Goal: Transaction & Acquisition: Purchase product/service

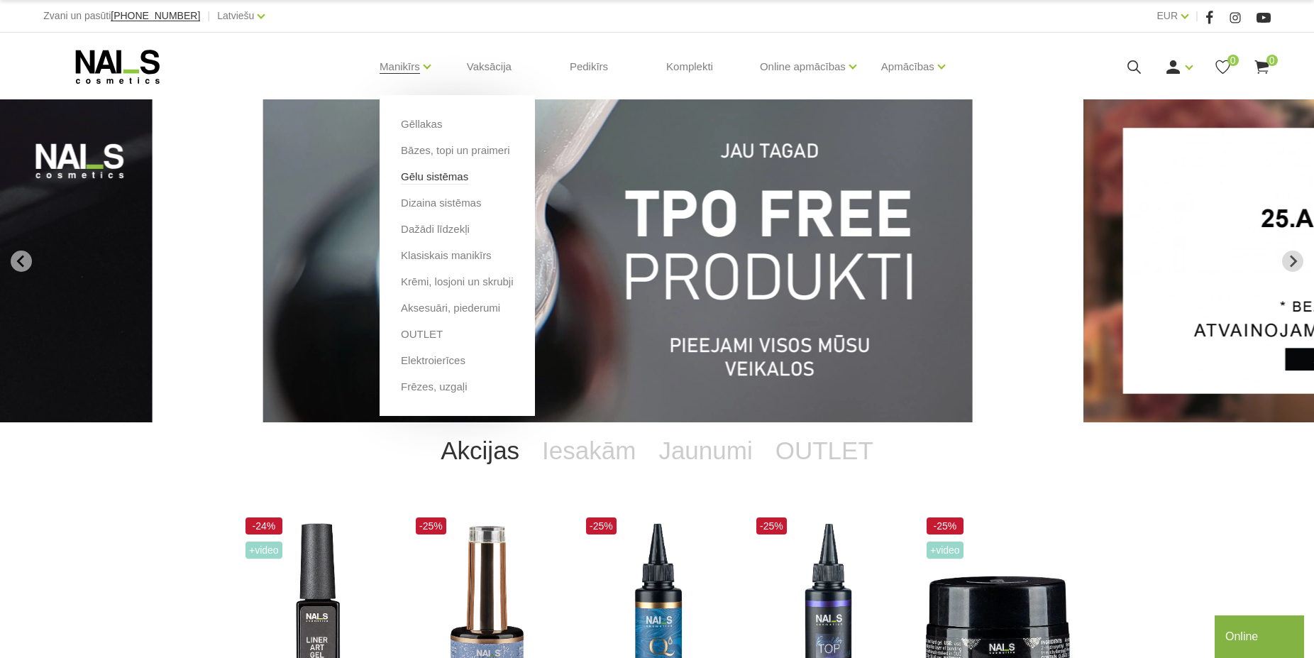
click at [466, 177] on link "Gēlu sistēmas" at bounding box center [434, 177] width 67 height 16
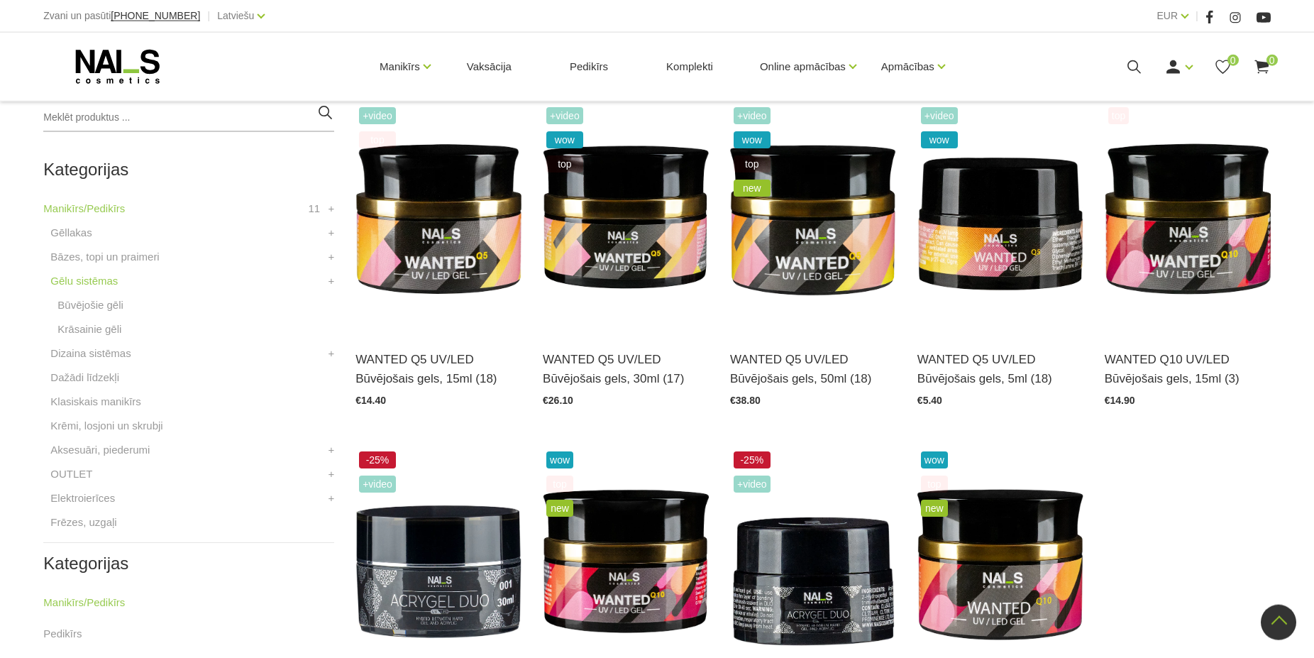
scroll to position [290, 0]
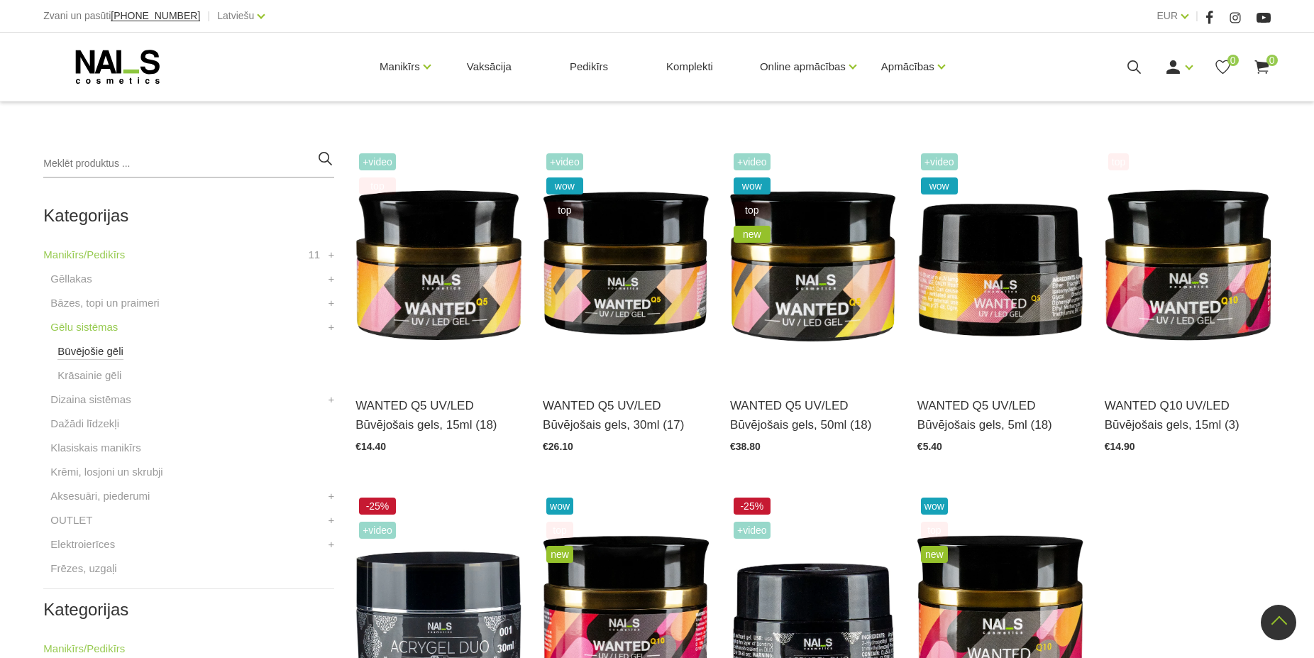
click at [94, 359] on link "Būvējošie gēli" at bounding box center [90, 351] width 66 height 17
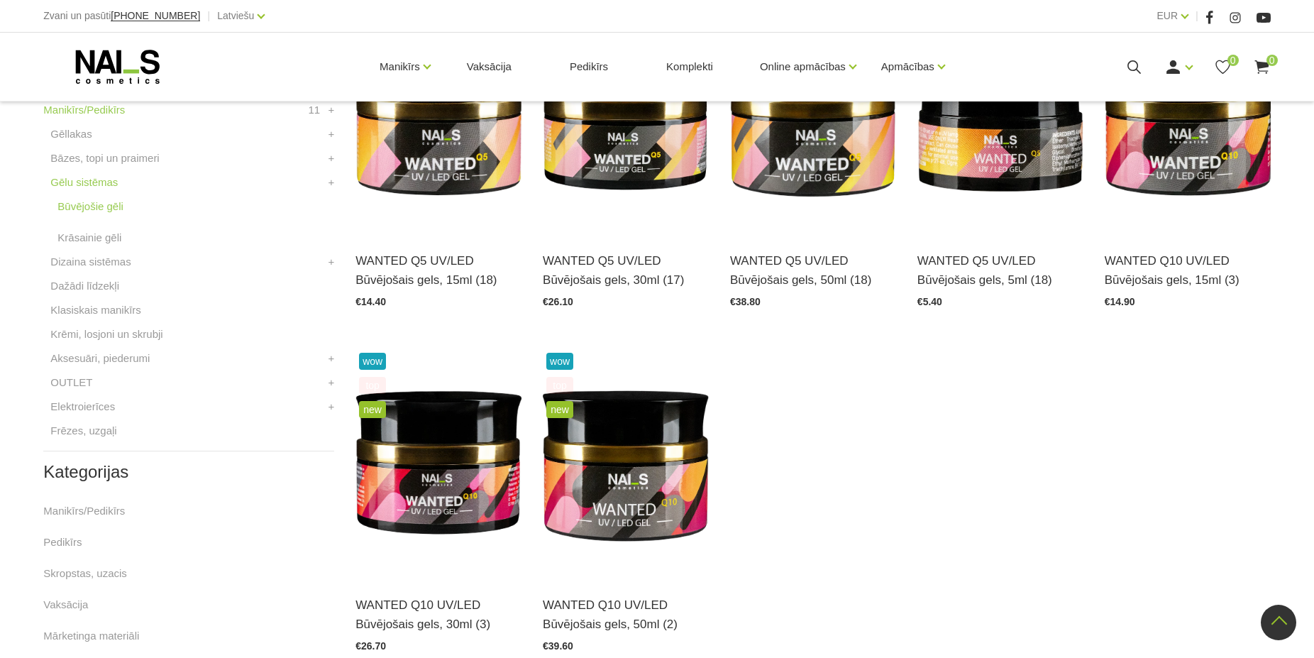
scroll to position [651, 0]
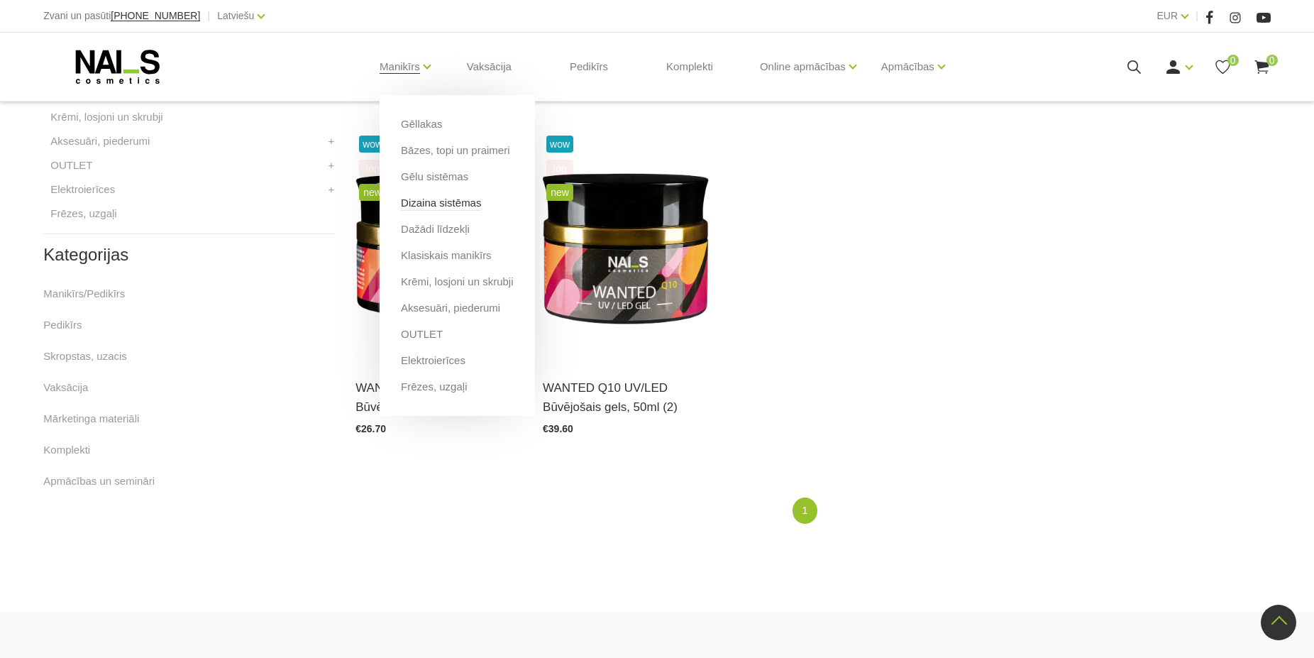
click at [461, 206] on link "Dizaina sistēmas" at bounding box center [441, 203] width 80 height 16
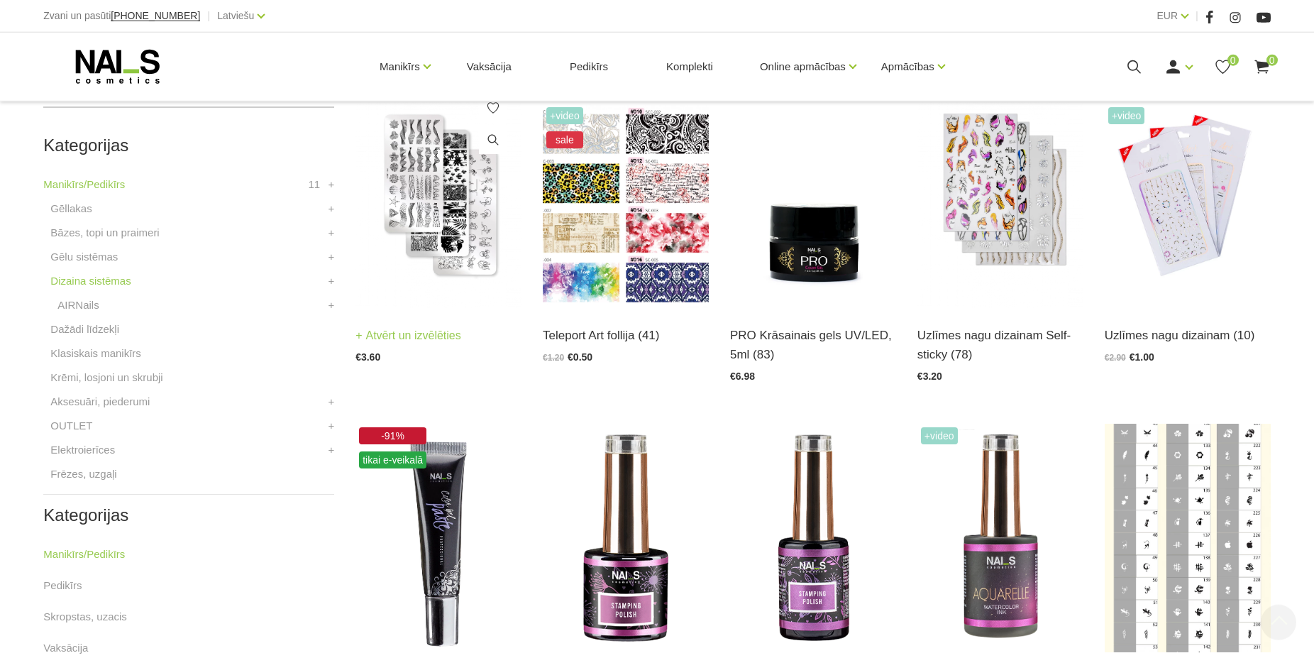
scroll to position [362, 0]
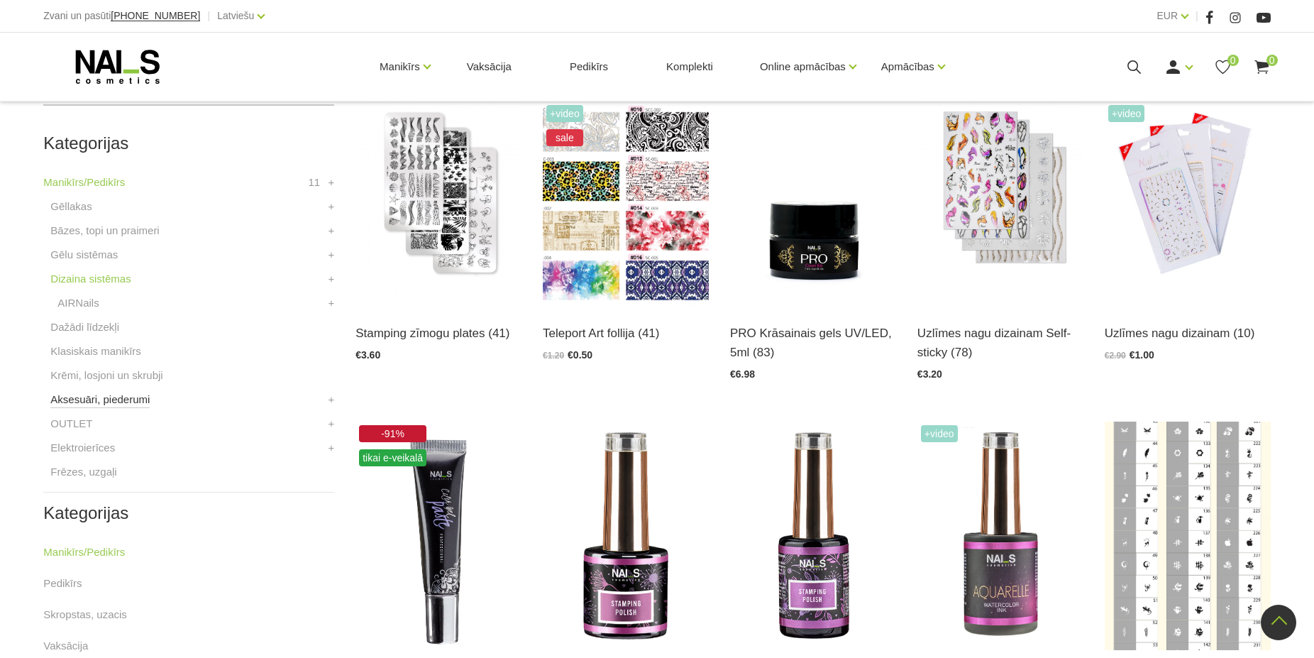
click at [119, 404] on link "Aksesuāri, piederumi" at bounding box center [99, 399] width 99 height 17
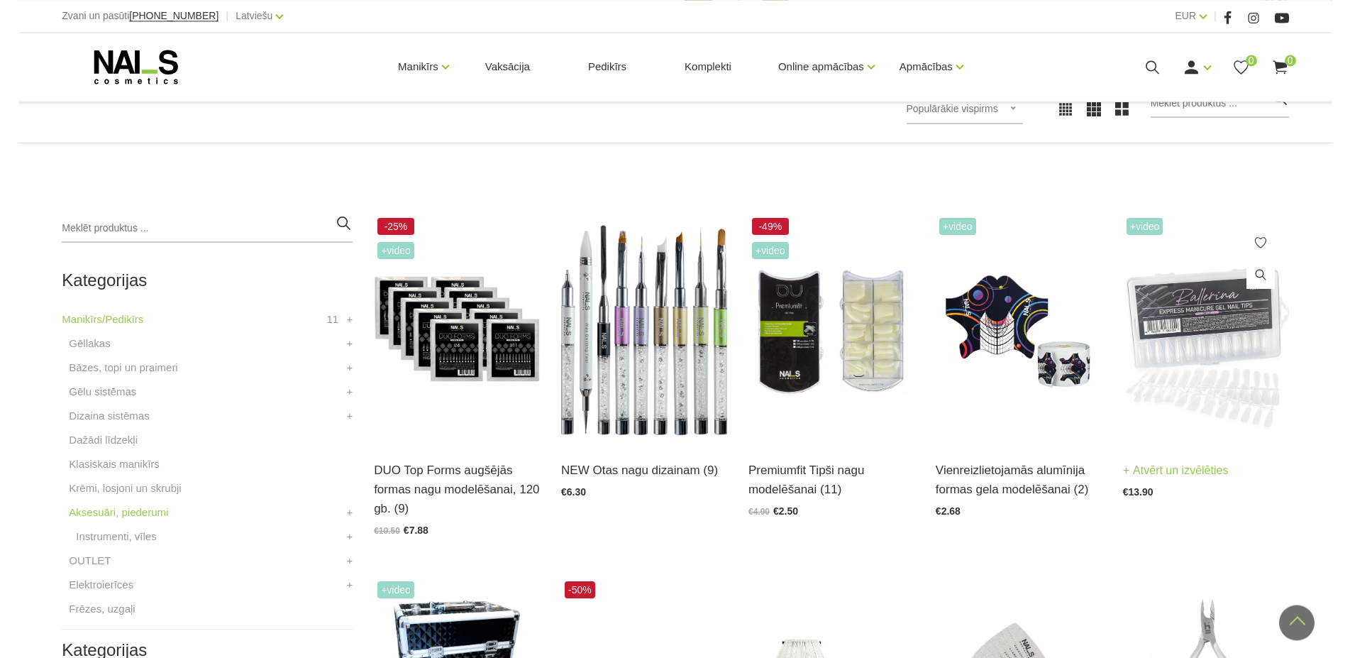
scroll to position [217, 0]
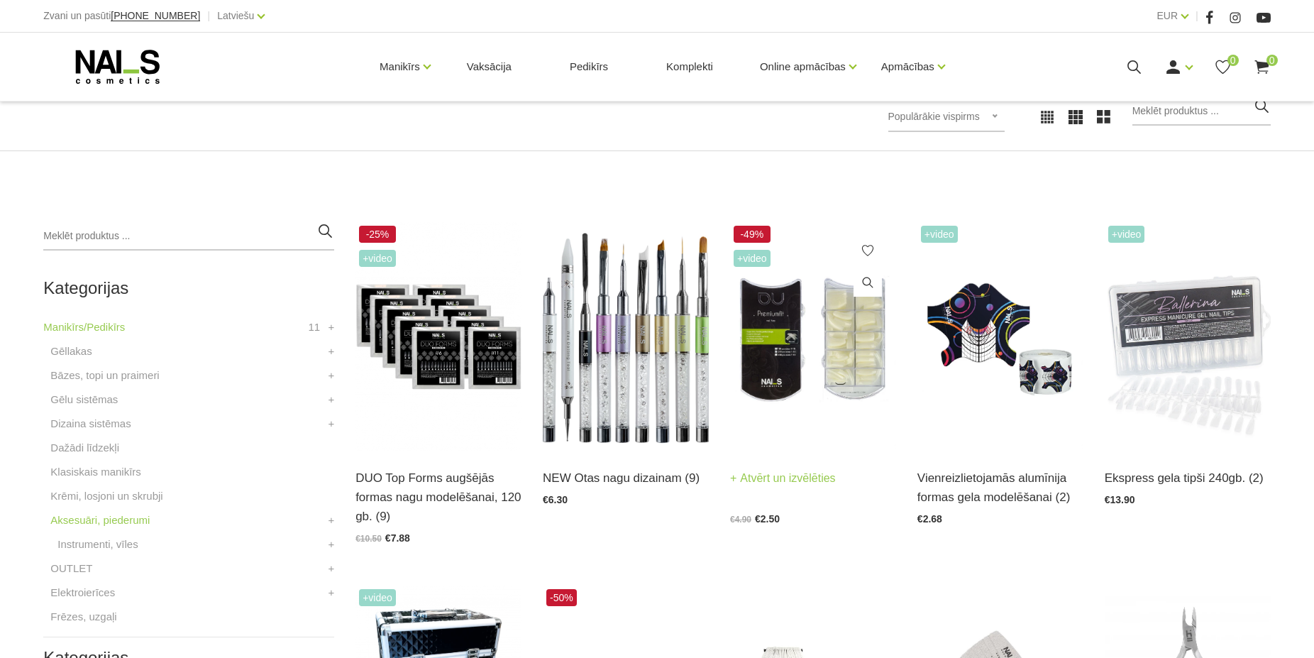
click at [807, 402] on img at bounding box center [813, 336] width 166 height 228
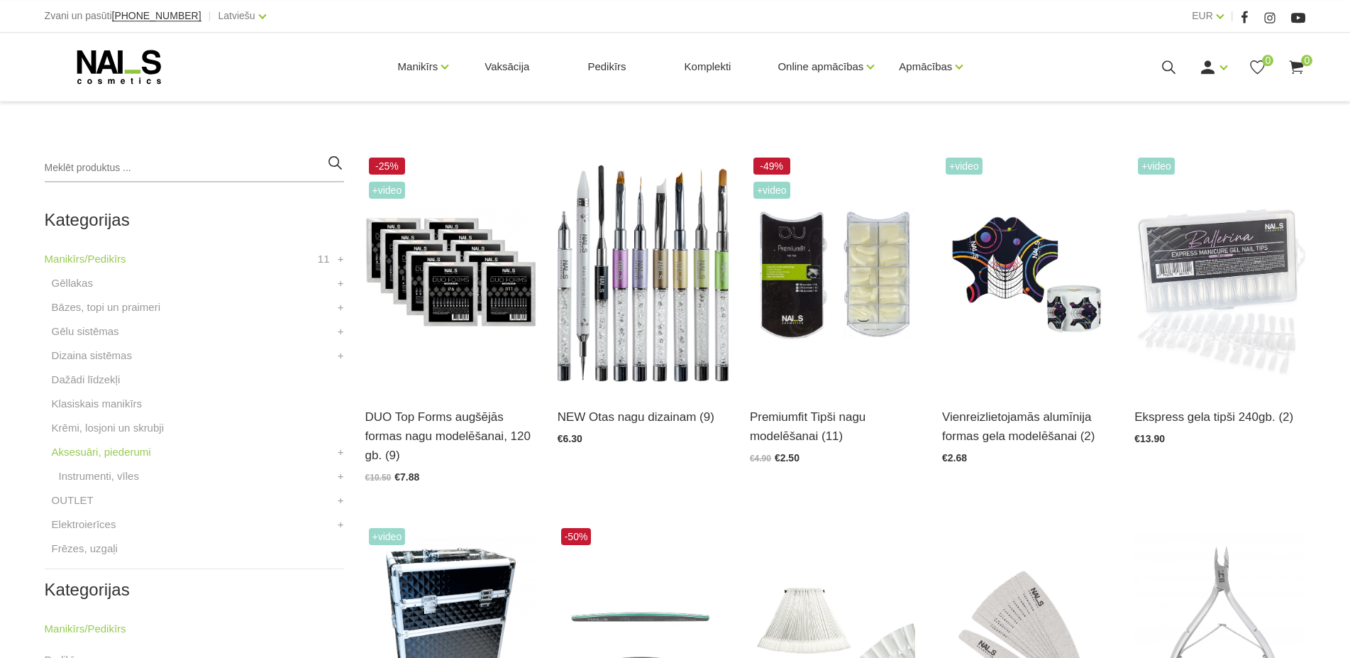
scroll to position [290, 0]
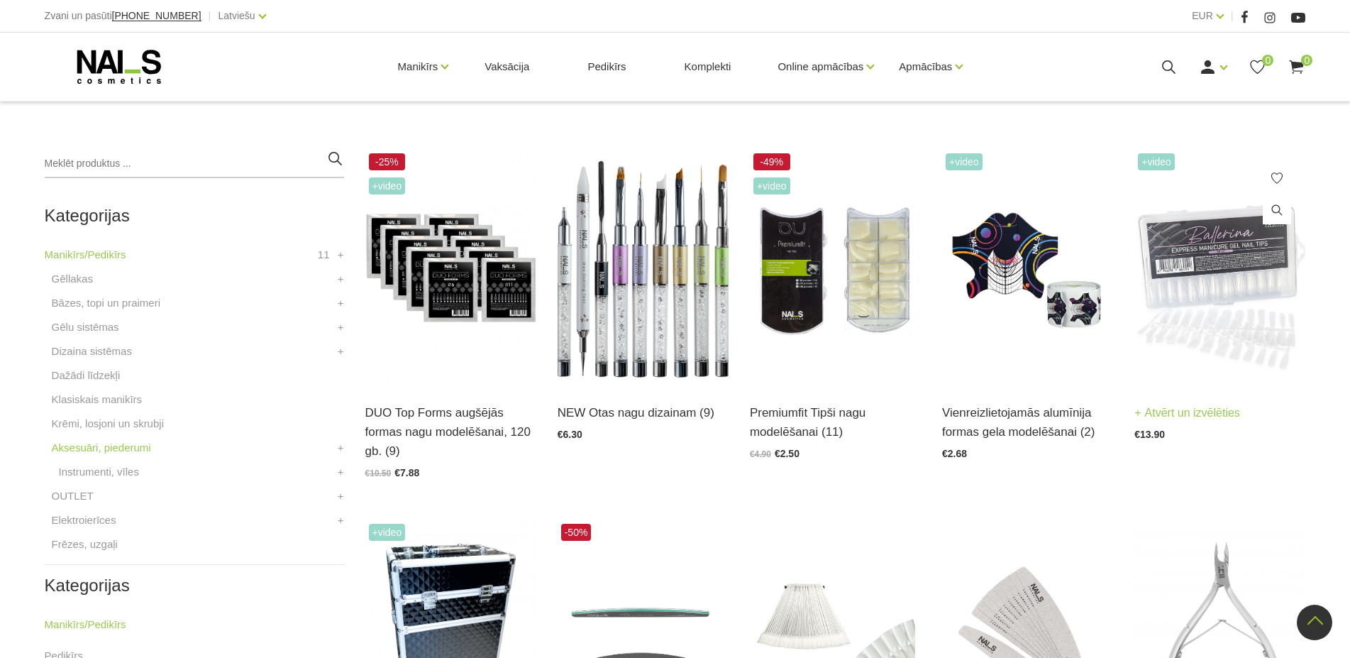
click at [1250, 341] on img at bounding box center [1220, 268] width 171 height 236
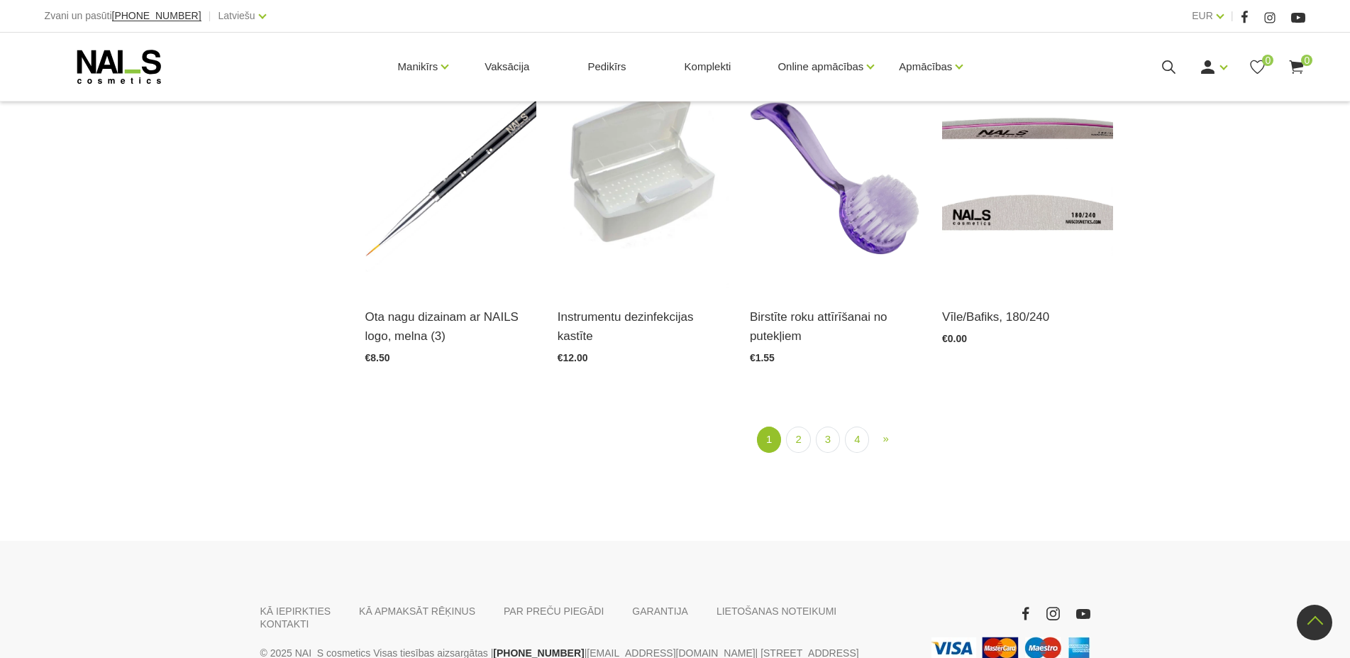
scroll to position [1922, 0]
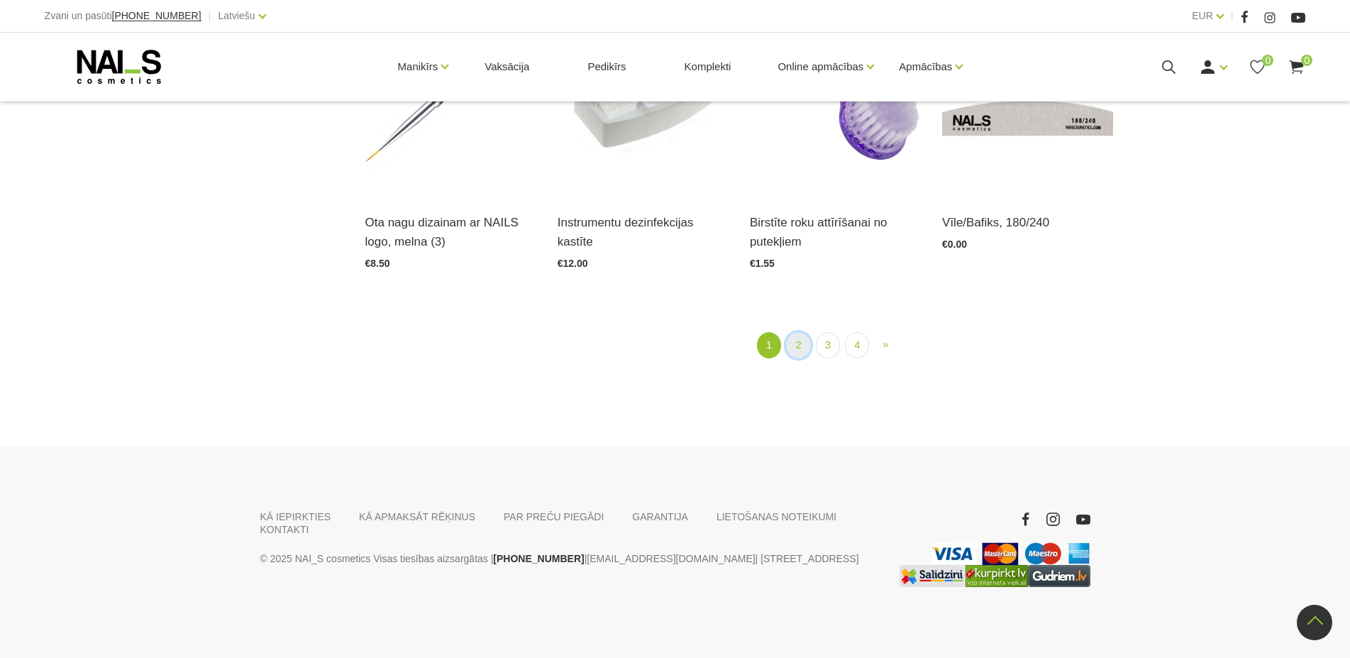
click at [796, 332] on link "2" at bounding box center [798, 345] width 24 height 26
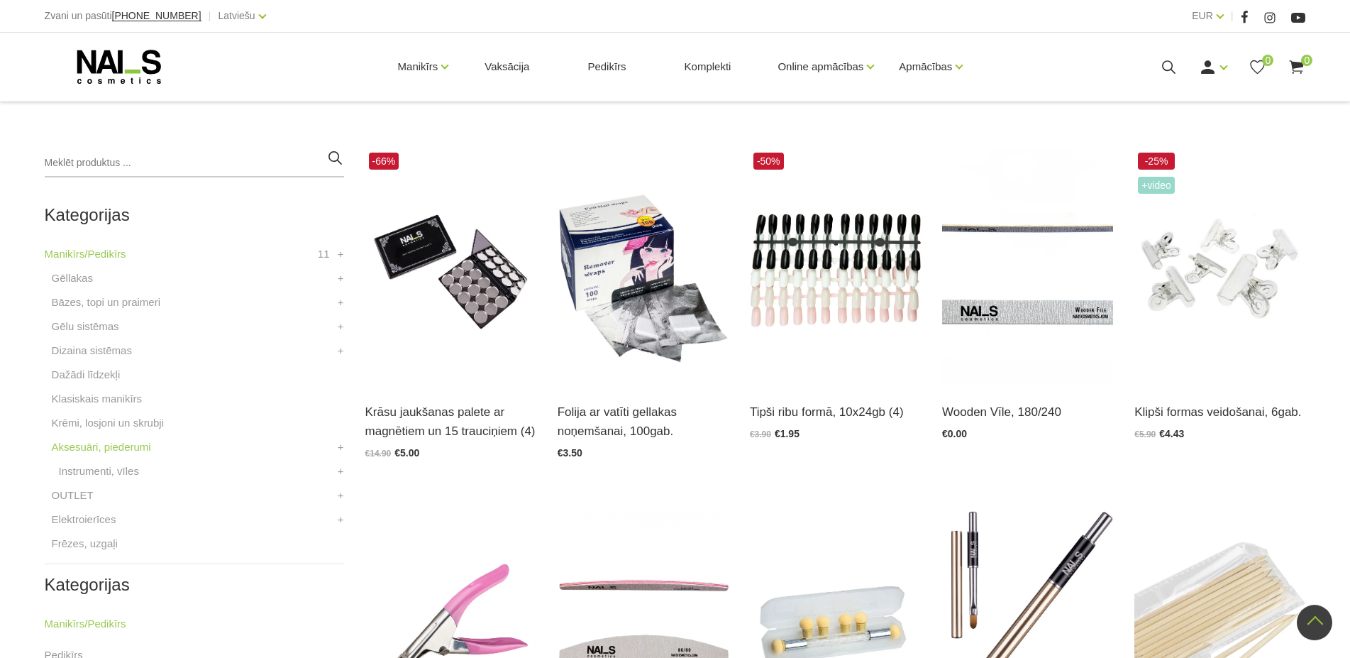
scroll to position [218, 0]
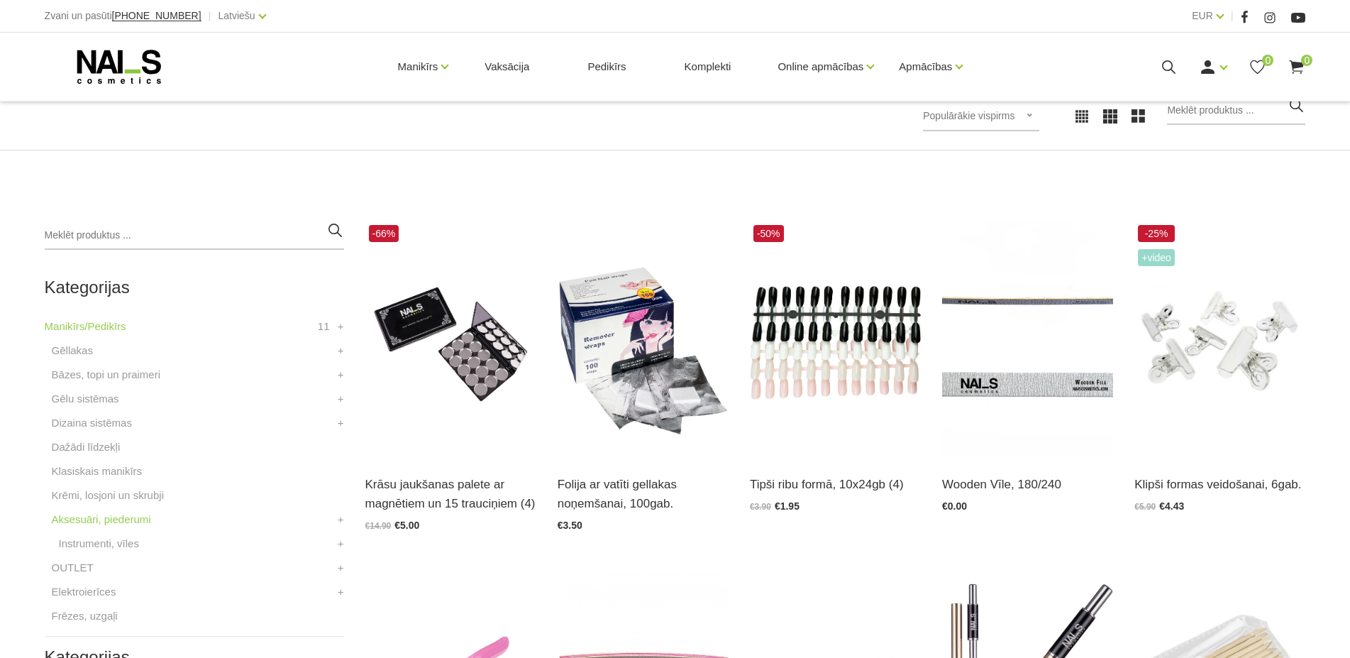
click at [335, 522] on li "Aksesuāri, piederumi Instrumenti, vīles Pušeri Knaibles Otas Pincetes Standziņa…" at bounding box center [194, 535] width 299 height 48
click at [343, 519] on link "+" at bounding box center [341, 519] width 6 height 17
click at [343, 519] on link "-" at bounding box center [343, 519] width 4 height 17
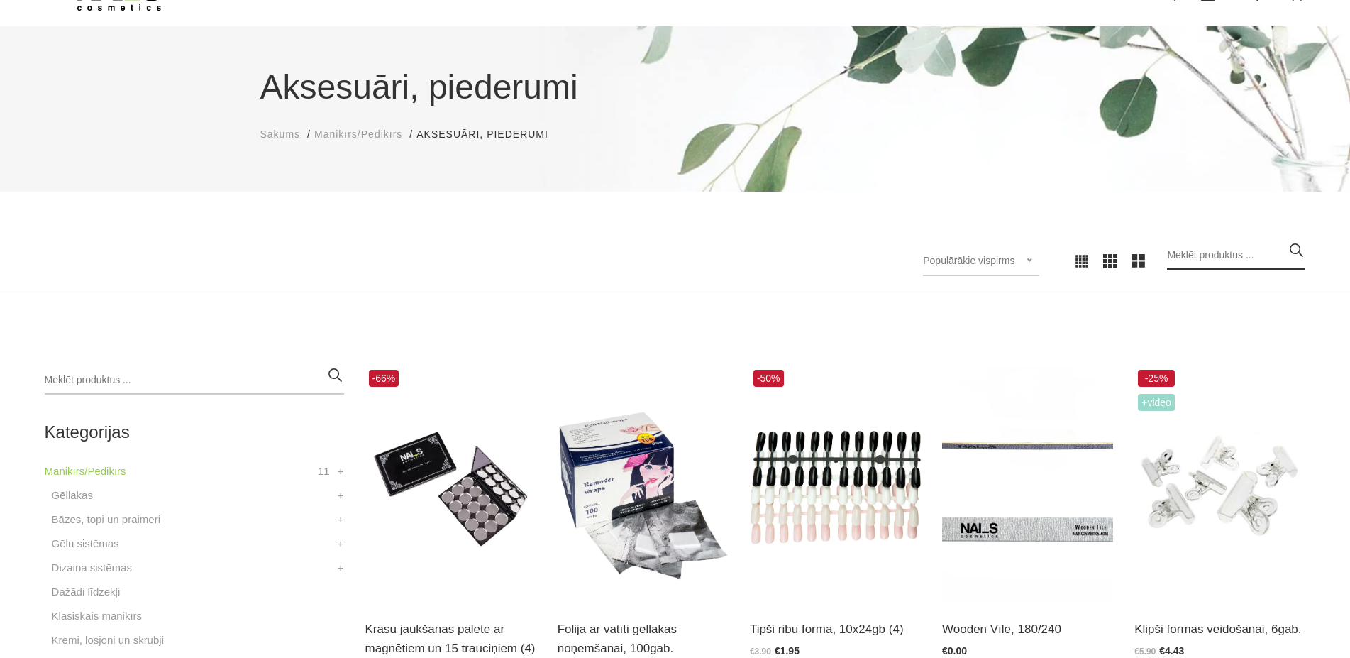
scroll to position [145, 0]
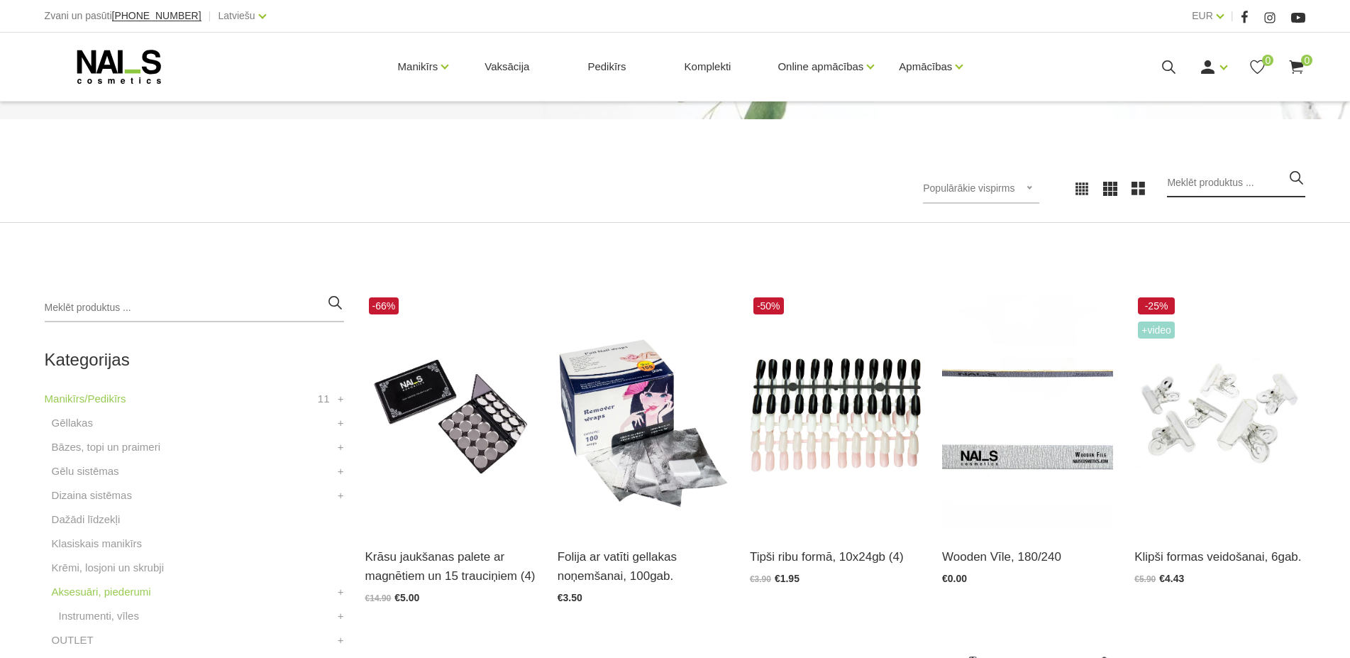
click at [1220, 177] on input "search" at bounding box center [1236, 183] width 138 height 28
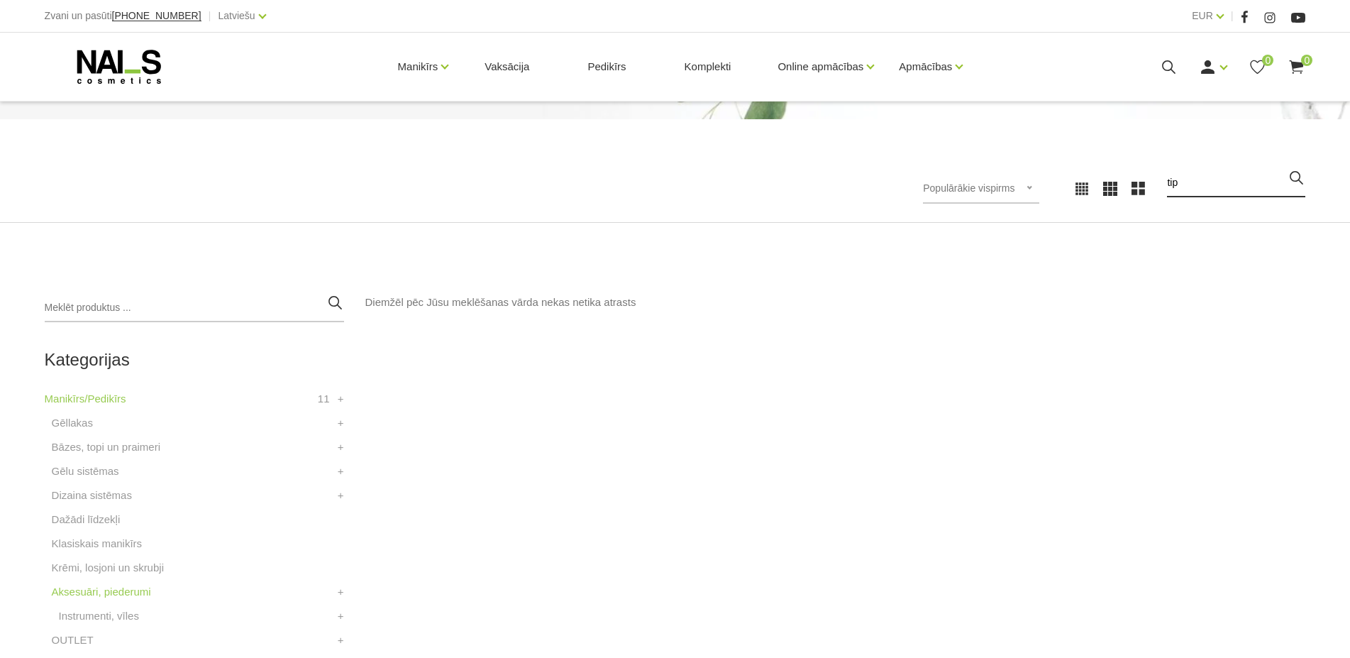
click at [1260, 178] on input "tip" at bounding box center [1236, 183] width 138 height 28
click at [1205, 193] on input "tip" at bounding box center [1236, 183] width 138 height 28
type input "tipši"
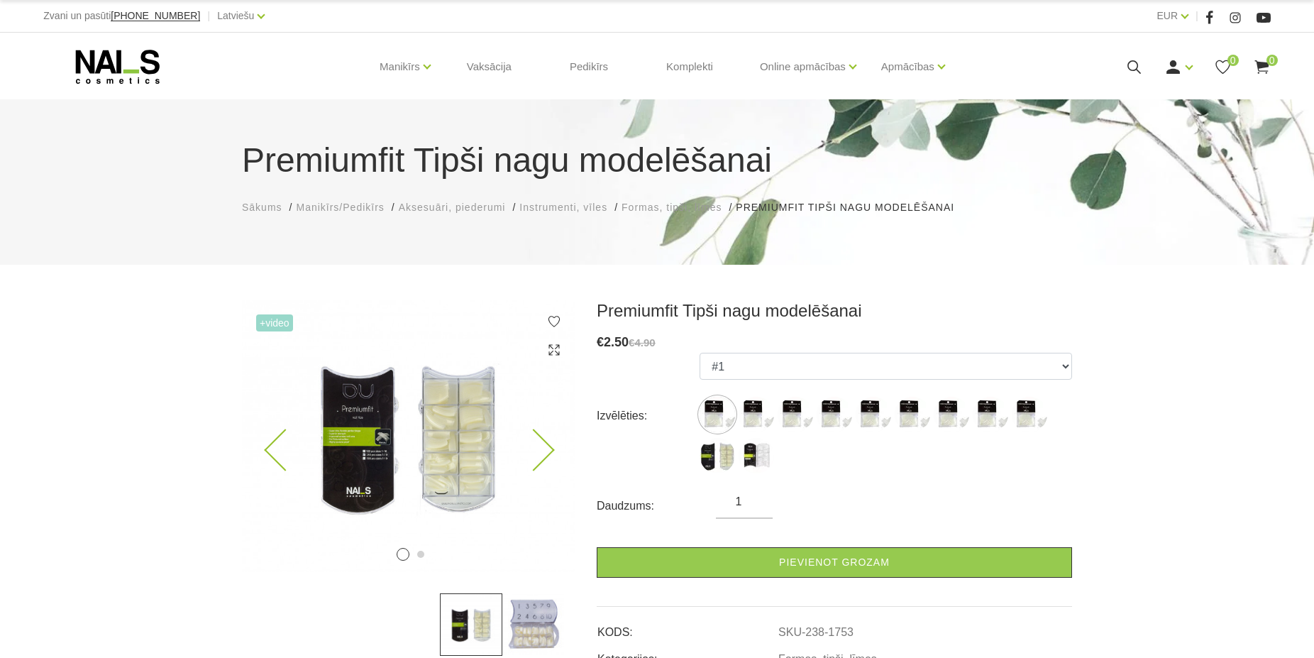
click at [472, 478] on img at bounding box center [409, 436] width 334 height 272
click at [517, 624] on img at bounding box center [533, 624] width 62 height 62
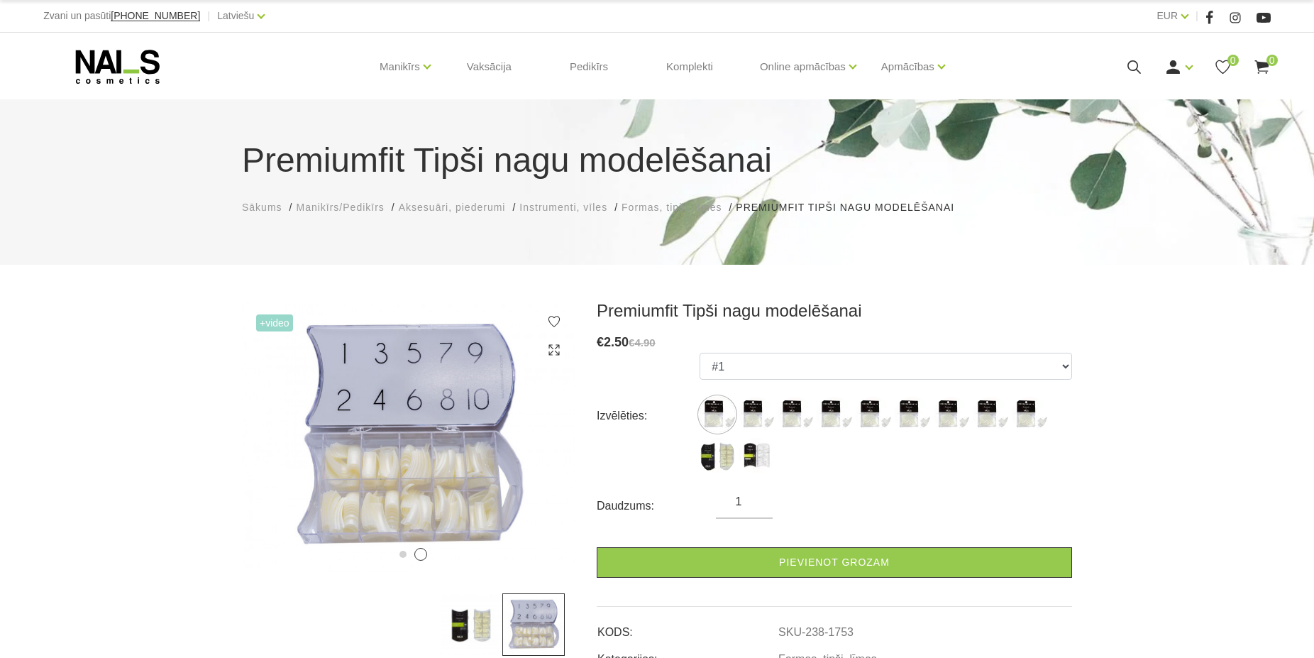
click at [461, 612] on img at bounding box center [471, 624] width 62 height 62
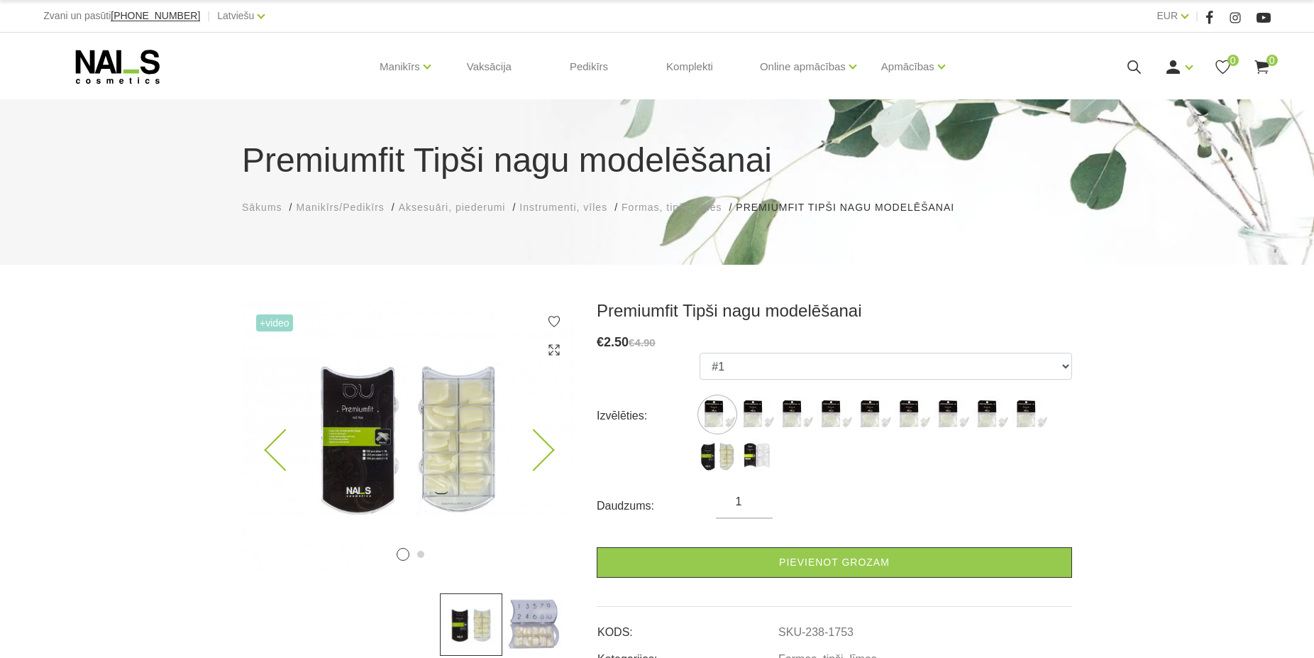
click at [453, 498] on img at bounding box center [409, 436] width 334 height 272
click at [334, 432] on img at bounding box center [409, 436] width 334 height 272
click at [549, 351] on icon at bounding box center [554, 350] width 14 height 14
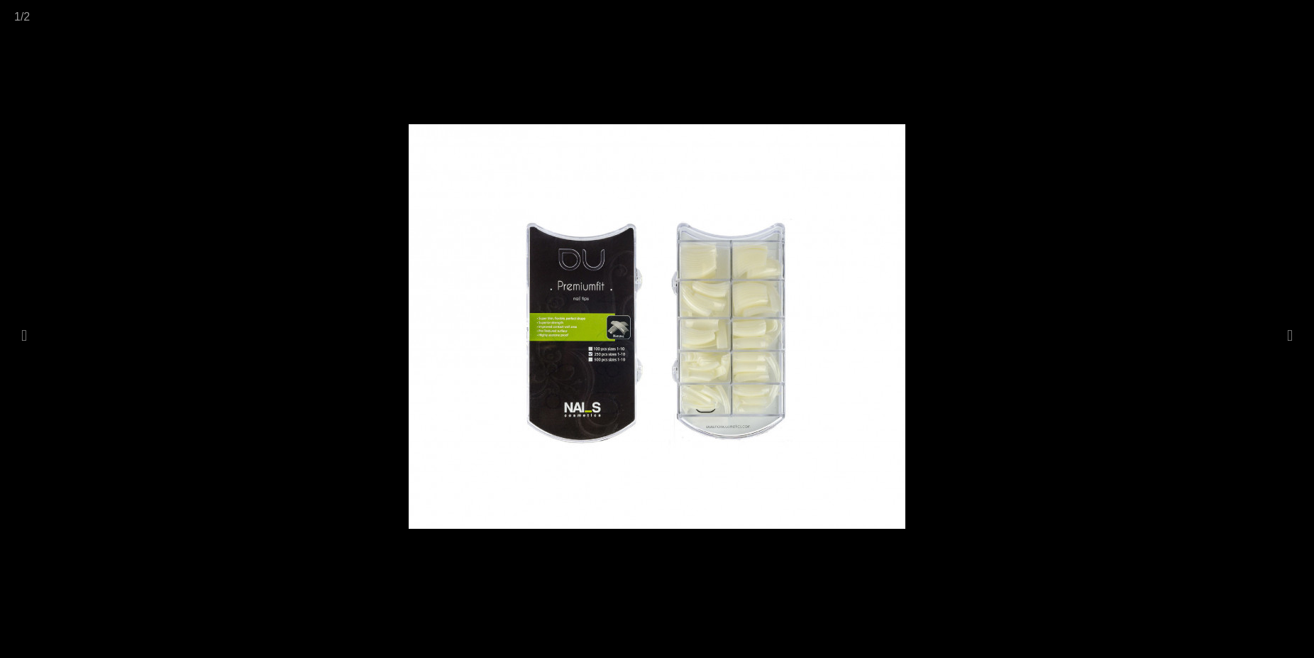
click at [1272, 387] on div at bounding box center [657, 329] width 1314 height 658
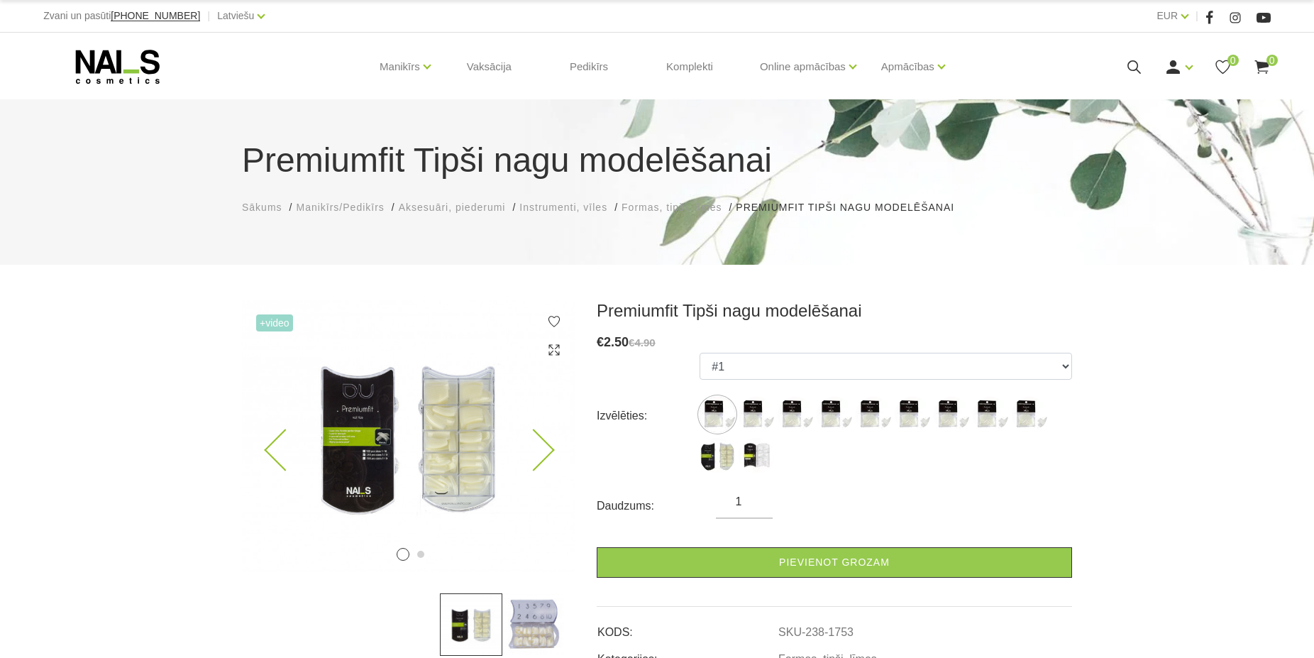
click at [431, 422] on img at bounding box center [409, 436] width 334 height 272
click at [502, 433] on img at bounding box center [409, 436] width 334 height 272
click at [557, 638] on img at bounding box center [533, 624] width 62 height 62
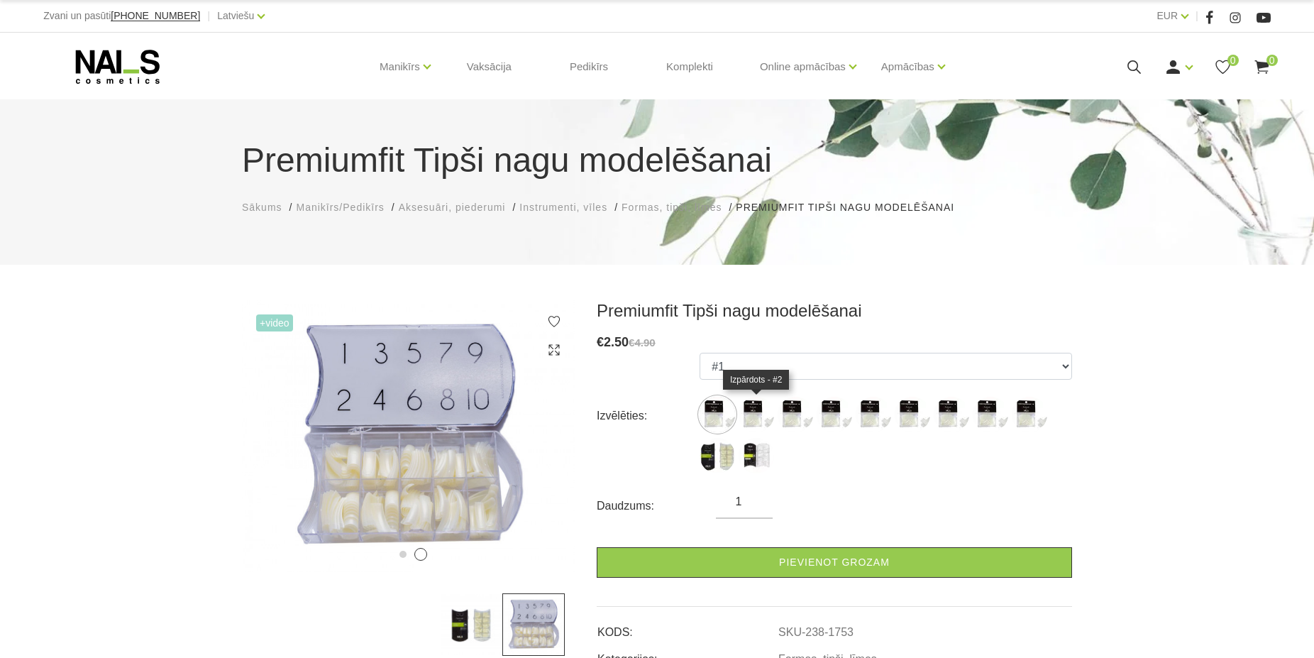
click at [759, 404] on img at bounding box center [756, 414] width 35 height 35
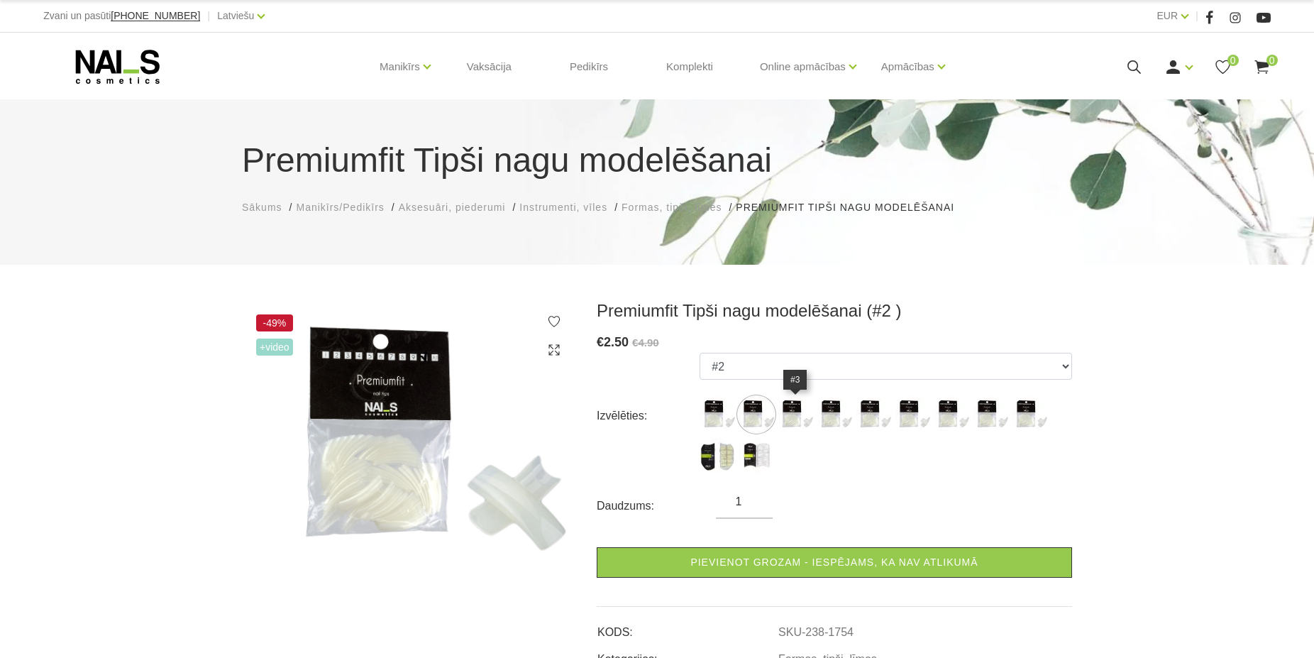
click at [786, 410] on img at bounding box center [795, 414] width 35 height 35
click at [810, 407] on img at bounding box center [795, 414] width 35 height 35
click at [840, 414] on img at bounding box center [834, 414] width 35 height 35
click at [861, 414] on img at bounding box center [873, 414] width 35 height 35
click at [902, 417] on img at bounding box center [912, 414] width 35 height 35
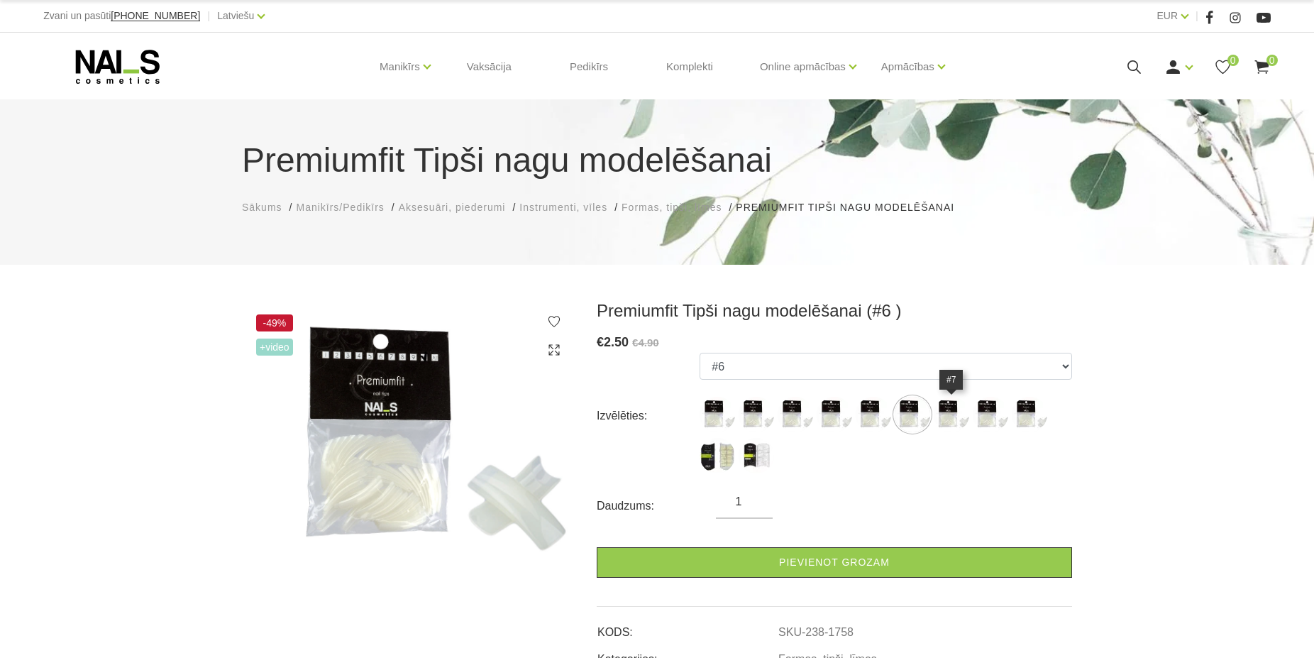
click at [947, 421] on img at bounding box center [951, 414] width 35 height 35
click at [1002, 402] on img at bounding box center [990, 414] width 35 height 35
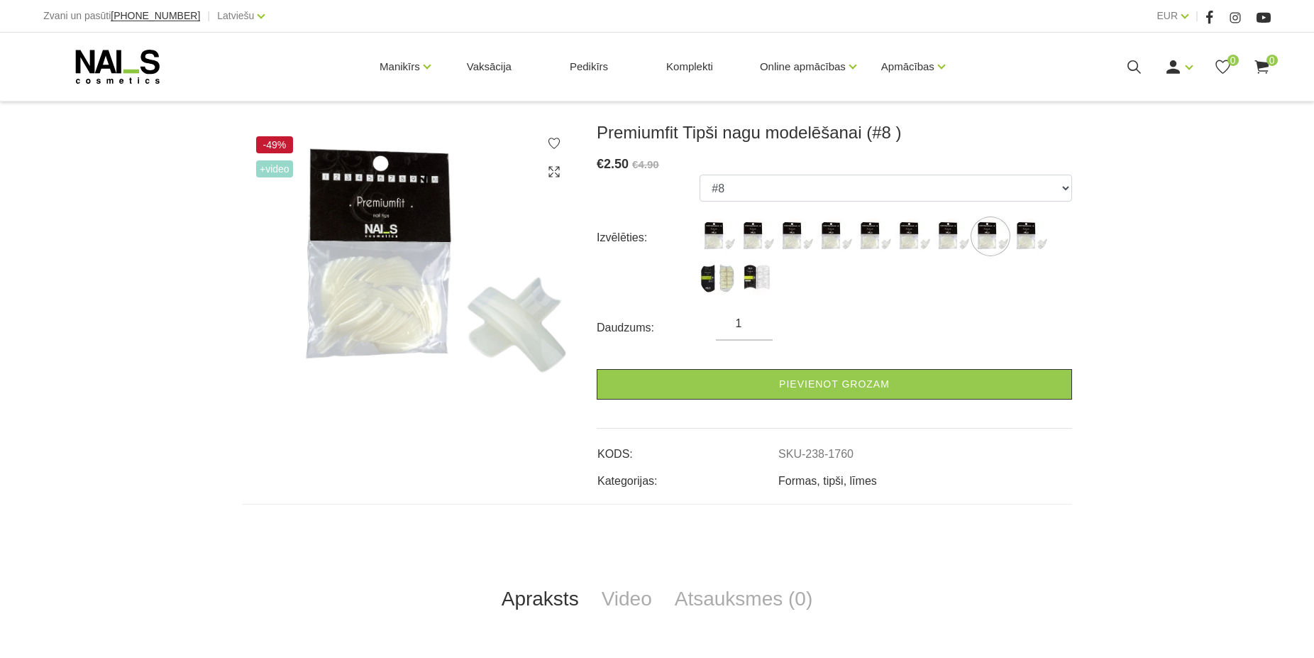
scroll to position [145, 0]
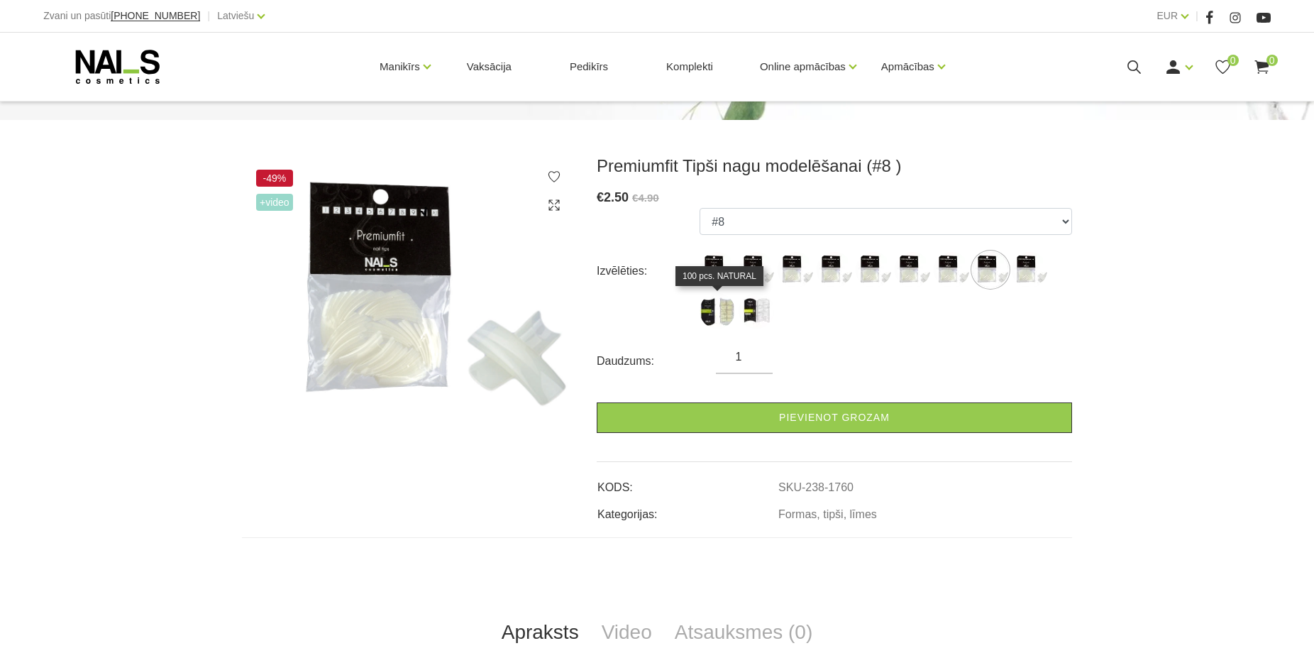
click at [727, 316] on img at bounding box center [717, 310] width 35 height 35
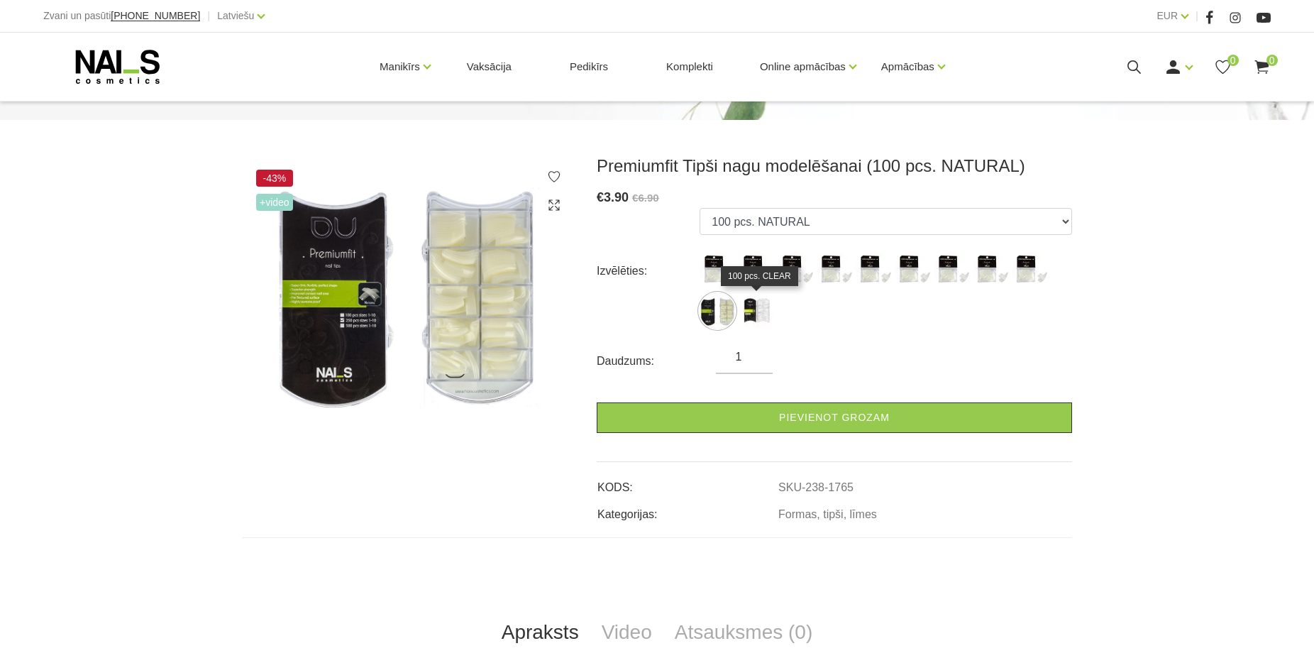
click at [754, 316] on img at bounding box center [756, 310] width 35 height 35
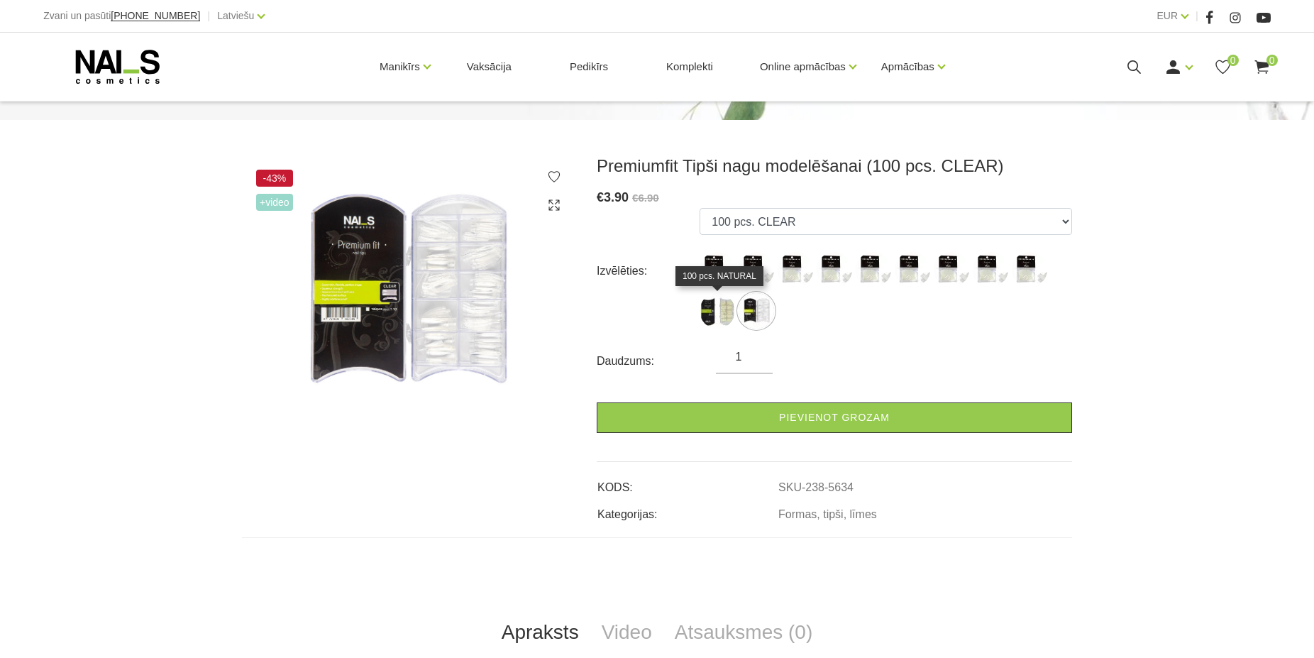
click at [703, 309] on img at bounding box center [717, 310] width 35 height 35
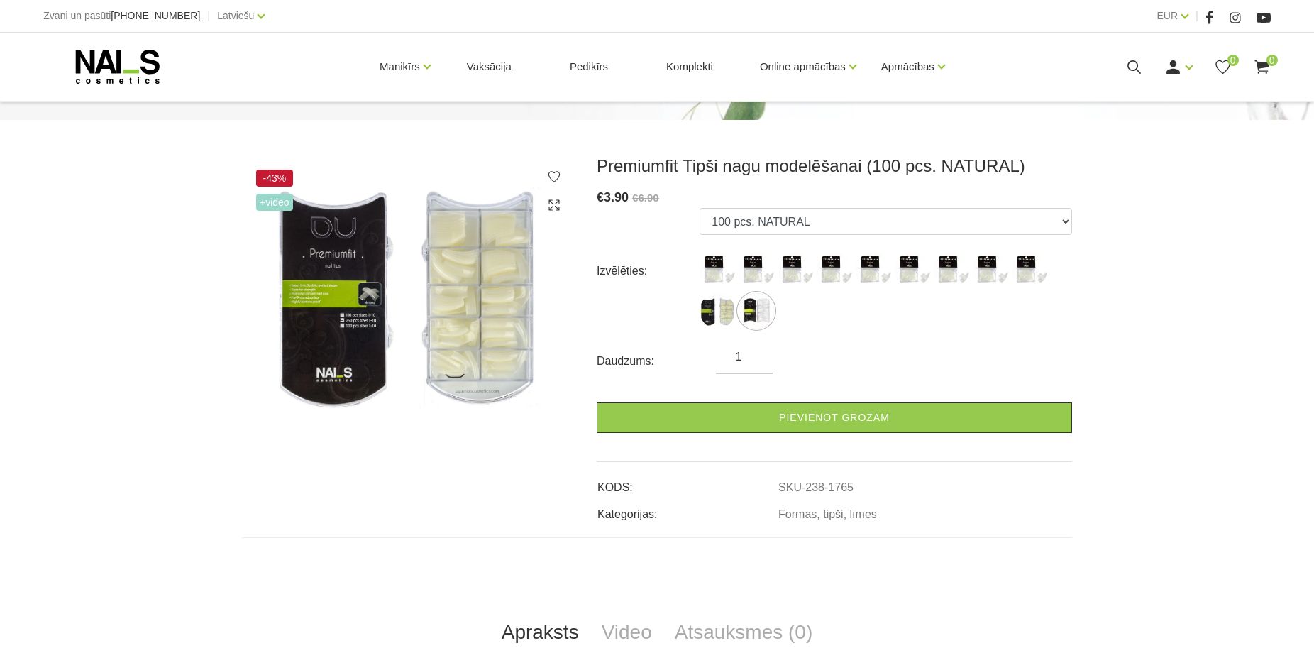
click at [732, 316] on img at bounding box center [717, 310] width 35 height 35
click at [735, 312] on img at bounding box center [717, 310] width 35 height 35
click at [748, 306] on img at bounding box center [756, 310] width 35 height 35
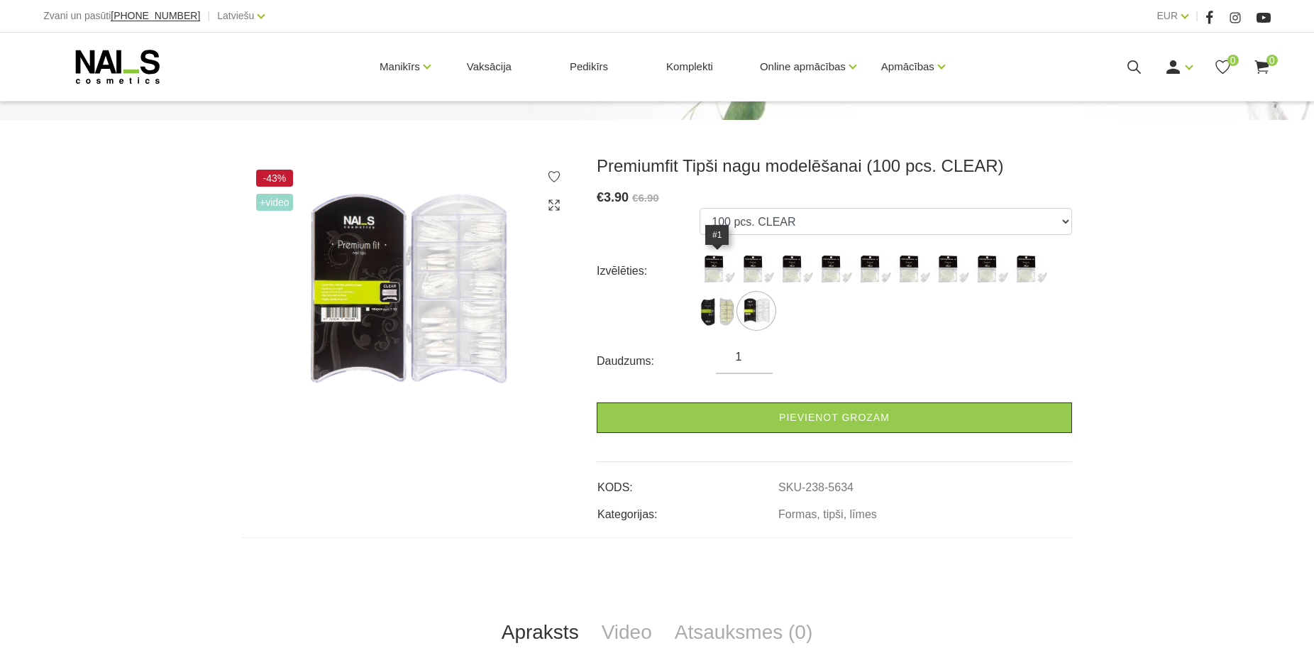
click at [715, 268] on img at bounding box center [717, 269] width 35 height 35
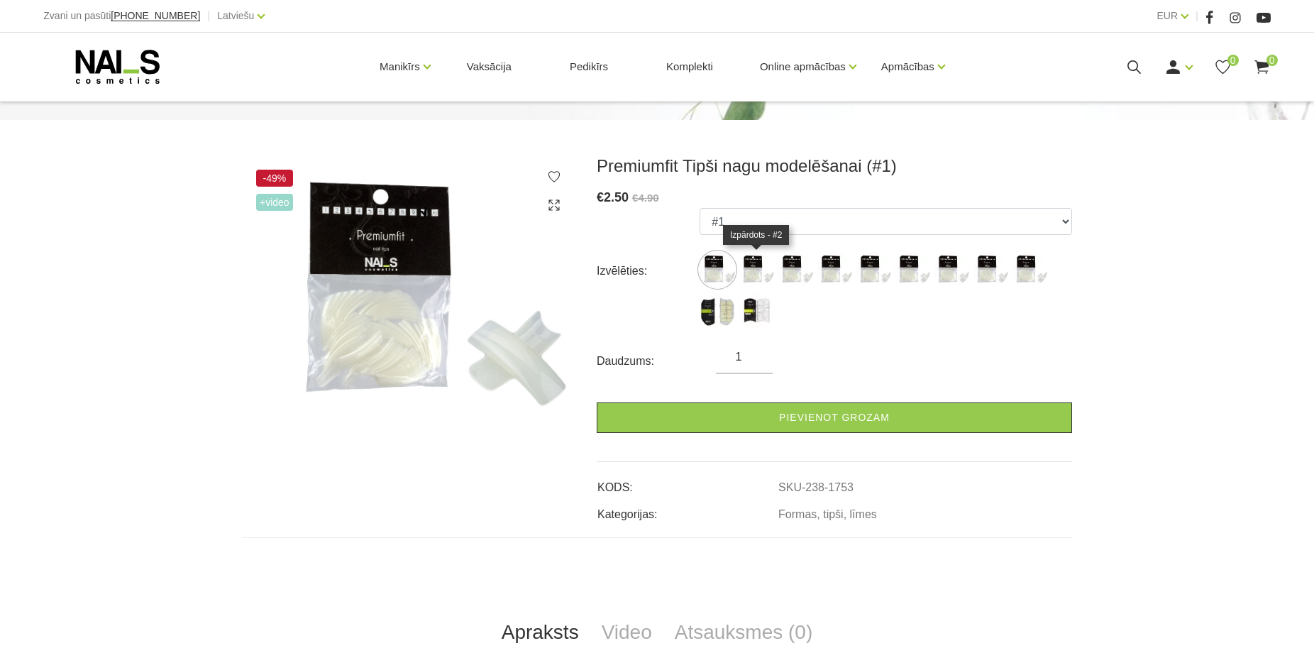
click at [747, 270] on img at bounding box center [756, 269] width 35 height 35
click at [720, 262] on img at bounding box center [717, 269] width 35 height 35
click at [481, 367] on img at bounding box center [409, 292] width 334 height 274
click at [747, 264] on img at bounding box center [756, 269] width 35 height 35
click at [773, 266] on img at bounding box center [756, 269] width 35 height 35
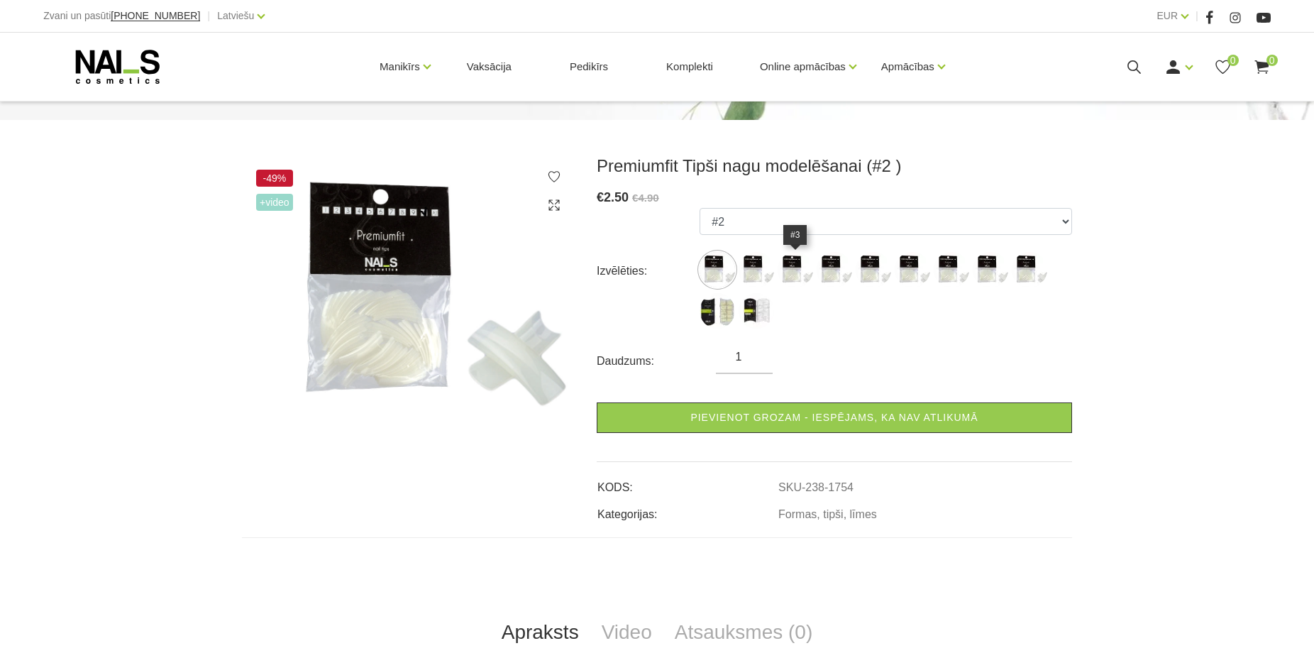
click at [805, 261] on img at bounding box center [795, 269] width 35 height 35
click at [839, 261] on img at bounding box center [834, 269] width 35 height 35
click at [866, 268] on img at bounding box center [873, 269] width 35 height 35
click at [902, 268] on img at bounding box center [912, 269] width 35 height 35
click at [397, 338] on img at bounding box center [409, 292] width 334 height 274
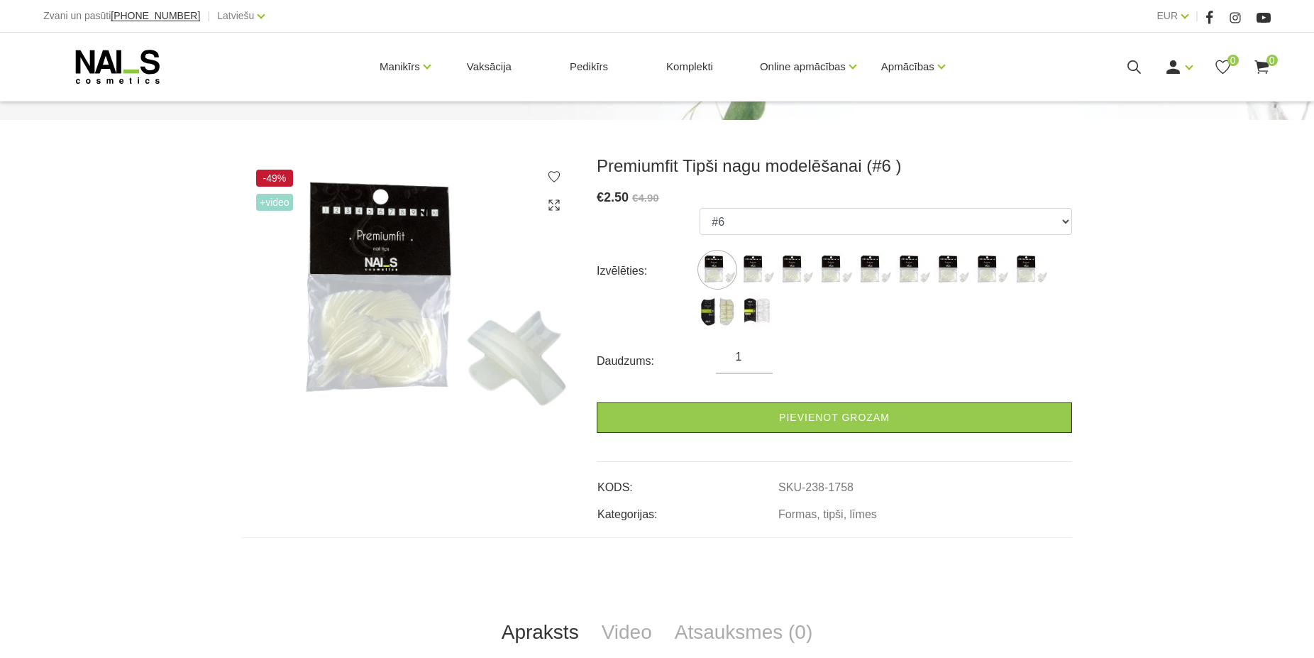
click at [508, 386] on img at bounding box center [409, 292] width 334 height 274
click at [562, 195] on img at bounding box center [409, 292] width 334 height 274
click at [558, 201] on use at bounding box center [554, 204] width 11 height 11
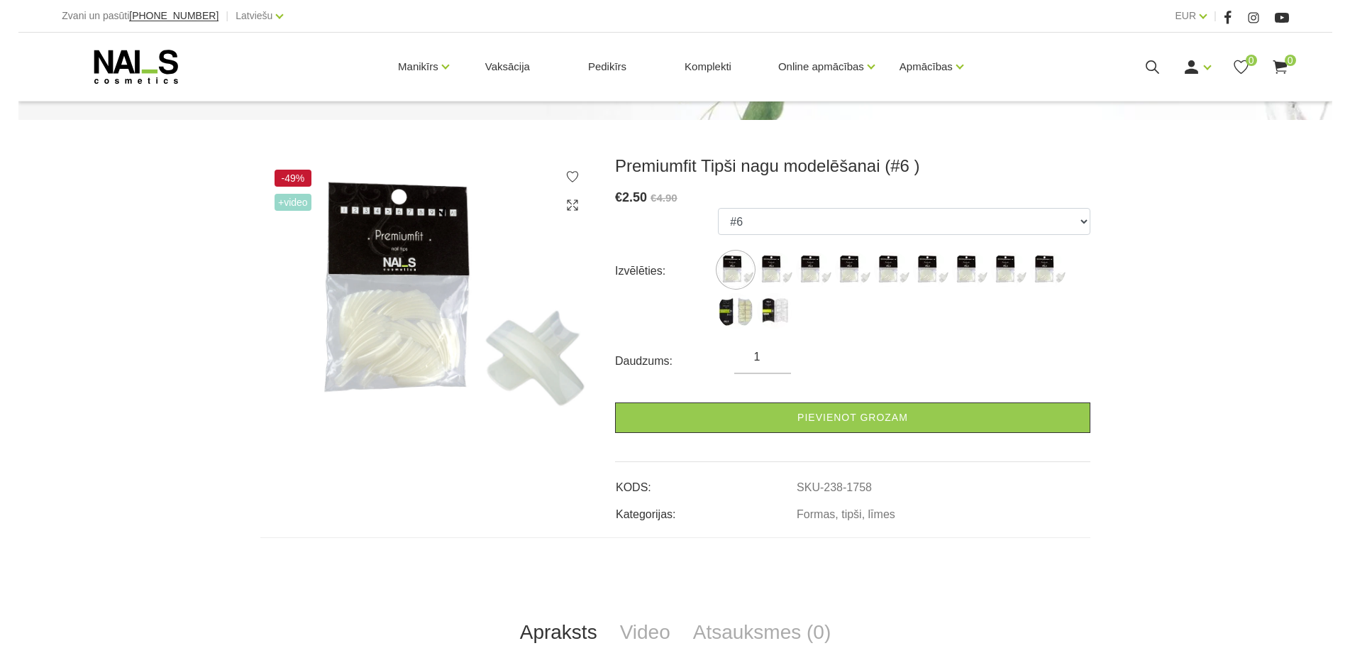
scroll to position [0, 0]
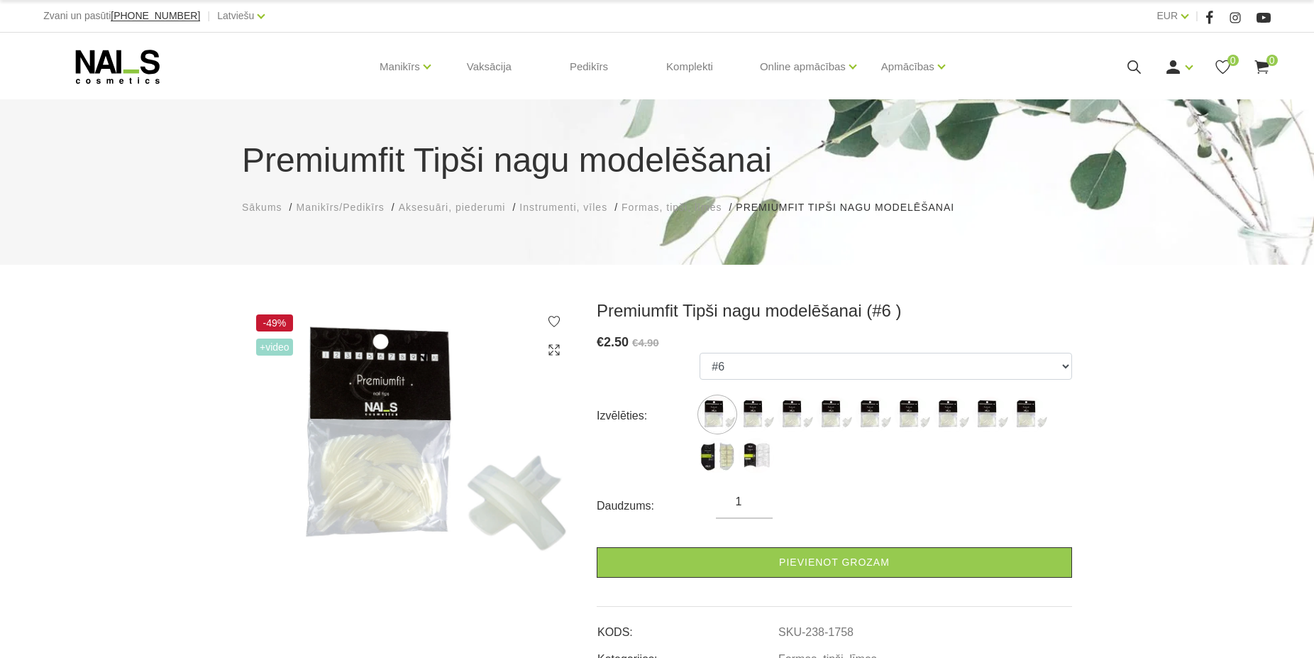
click at [552, 352] on icon at bounding box center [554, 350] width 14 height 14
click at [550, 352] on icon at bounding box center [554, 350] width 14 height 14
click at [749, 466] on img at bounding box center [756, 455] width 35 height 35
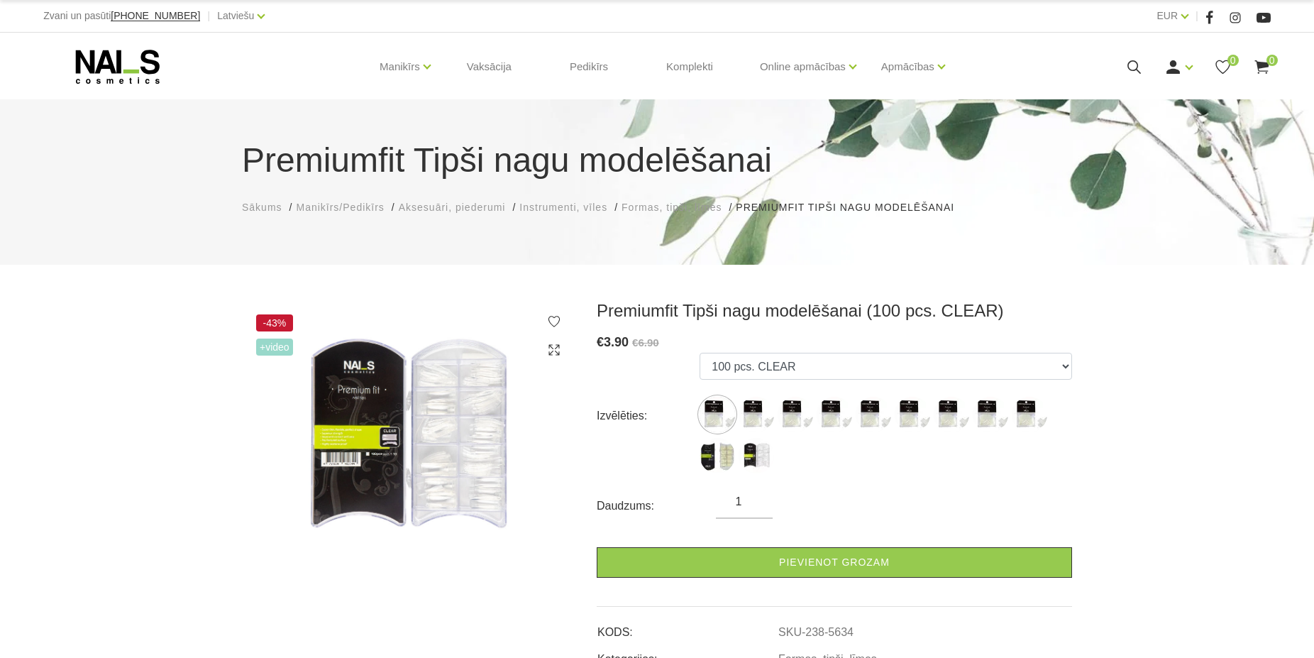
click at [551, 348] on icon at bounding box center [554, 350] width 14 height 14
click at [553, 351] on use at bounding box center [554, 349] width 11 height 11
click at [396, 428] on img at bounding box center [409, 437] width 334 height 274
drag, startPoint x: 500, startPoint y: 451, endPoint x: 553, endPoint y: 434, distance: 55.0
click at [500, 451] on img at bounding box center [409, 437] width 334 height 274
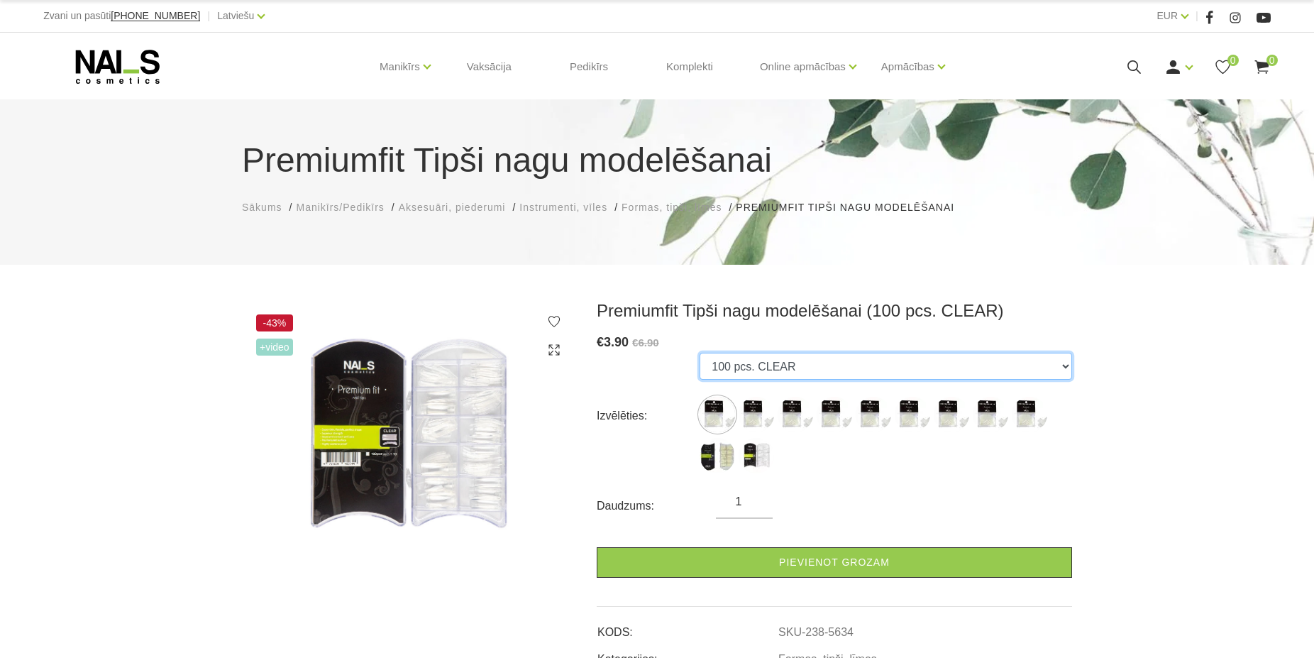
click at [700, 353] on select "#1 #2 #3 #4 #5 #6 #7 #8 #9 100 pcs. NATURAL 100 pcs. CLEAR" at bounding box center [886, 366] width 373 height 27
click option "100 pcs. NATURAL" at bounding box center [0, 0] width 0 height 0
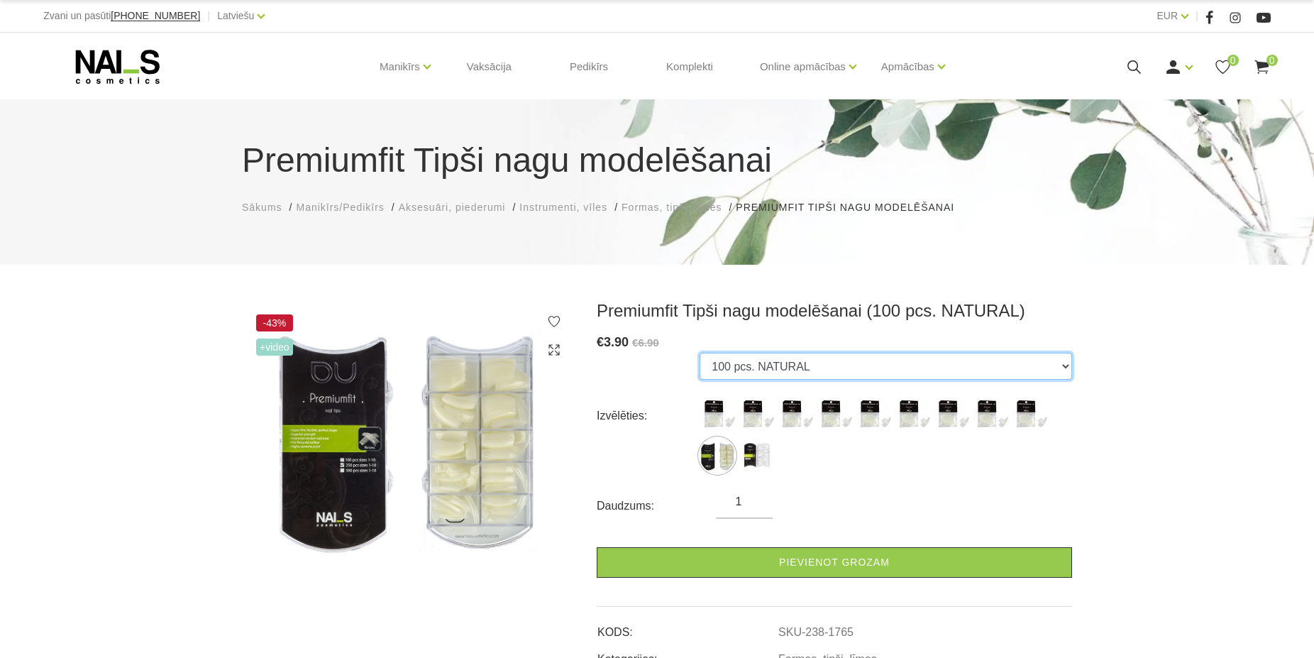
click at [700, 353] on select "#1 #2 #3 #4 #5 #6 #7 #8 #9 100 pcs. NATURAL 100 pcs. CLEAR" at bounding box center [886, 366] width 373 height 27
select select "5634"
click option "100 pcs. CLEAR" at bounding box center [0, 0] width 0 height 0
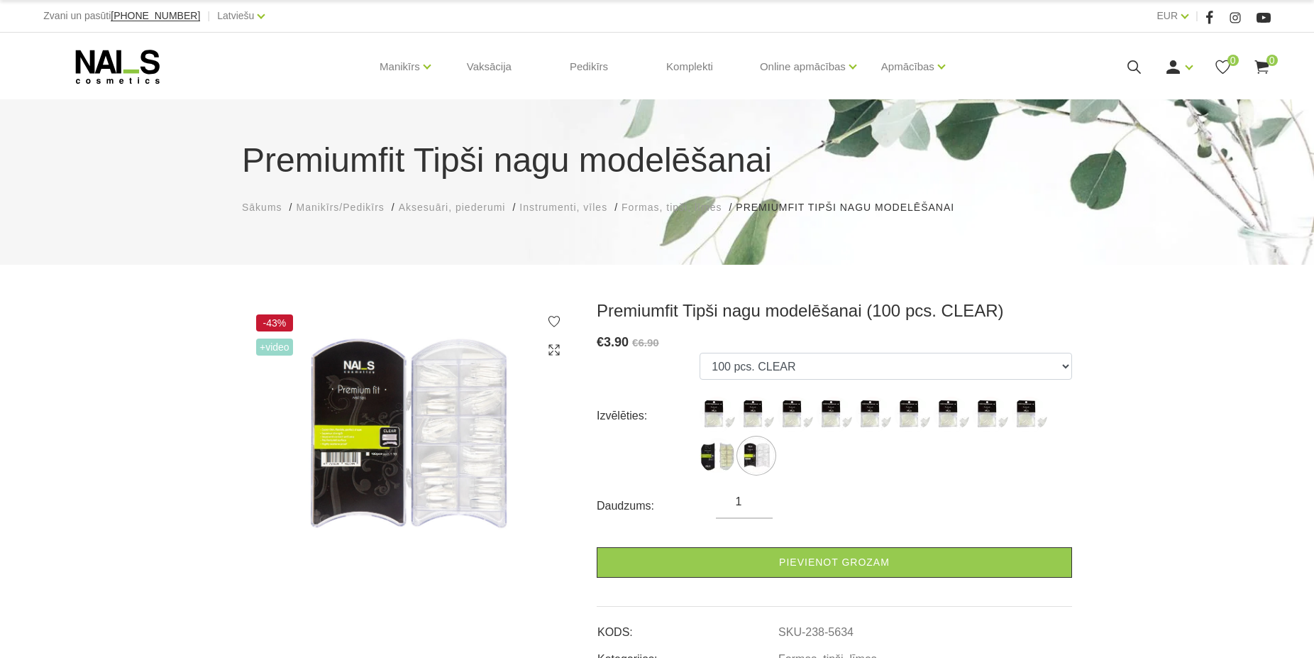
click at [344, 414] on img at bounding box center [409, 437] width 334 height 274
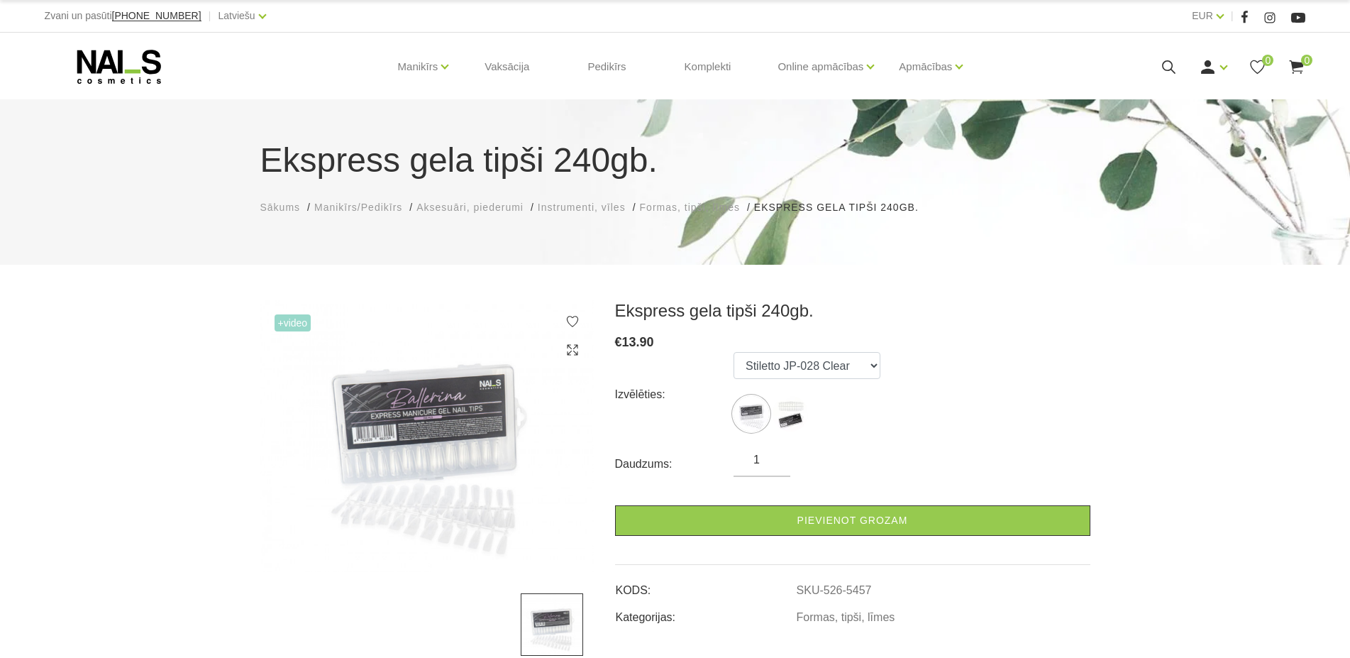
click at [383, 508] on img at bounding box center [427, 436] width 334 height 272
click at [734, 352] on select "Stiletto JP-028 Clear Stiletto JP-028 Natural" at bounding box center [807, 365] width 147 height 27
select select "5638"
click option "Stiletto JP-028 Natural" at bounding box center [0, 0] width 0 height 0
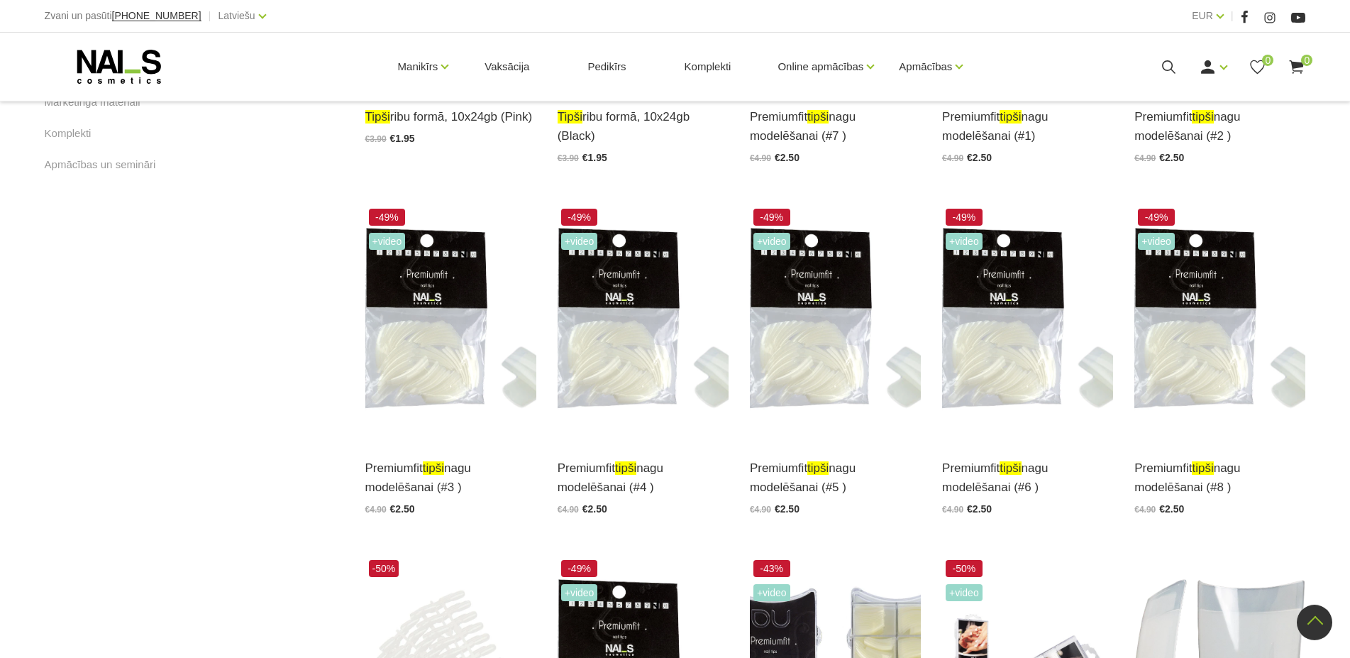
scroll to position [941, 0]
